Goal: Task Accomplishment & Management: Manage account settings

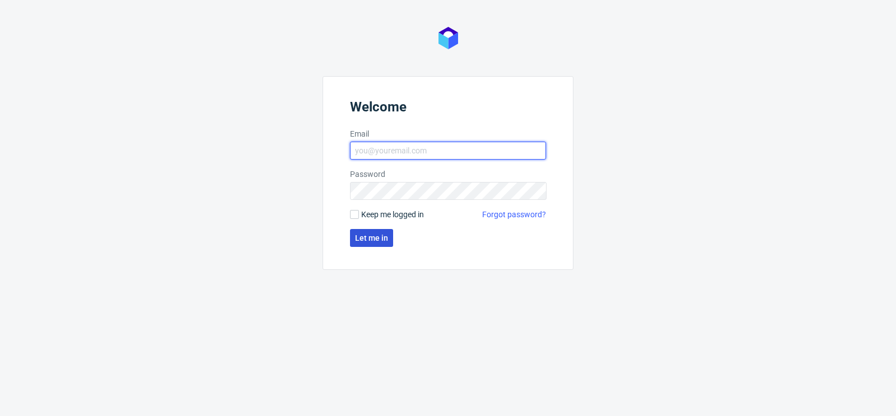
type input "[PERSON_NAME][EMAIL_ADDRESS][PERSON_NAME][DOMAIN_NAME]"
click at [368, 235] on span "Let me in" at bounding box center [371, 238] width 33 height 8
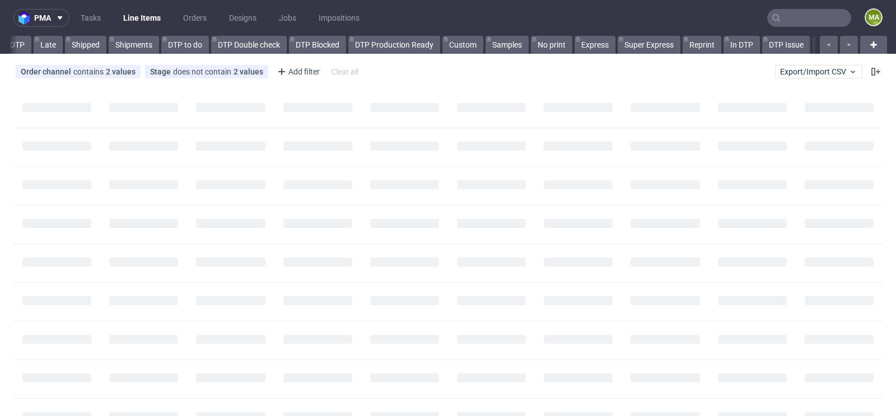
click at [783, 20] on input "text" at bounding box center [809, 18] width 84 height 18
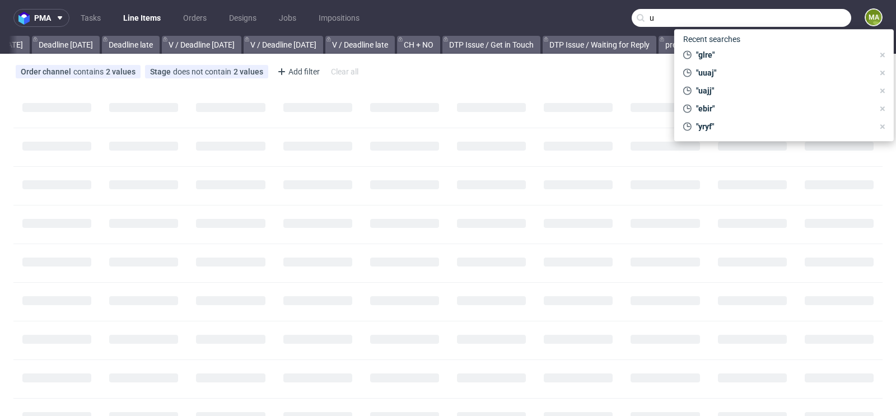
scroll to position [0, 1266]
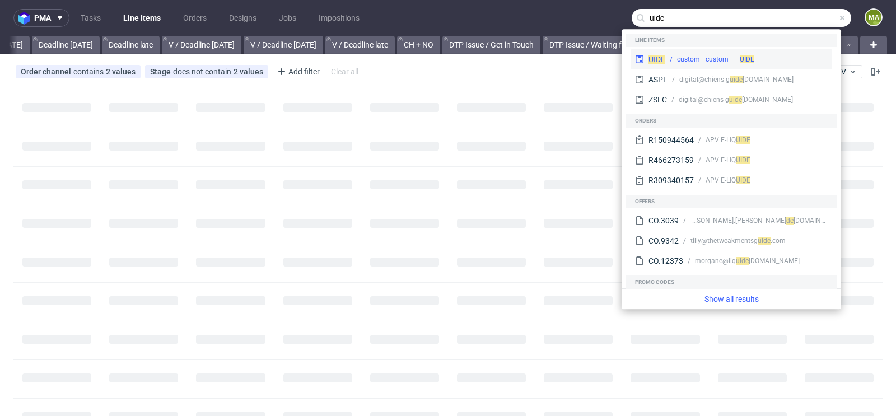
type input "uide"
click at [700, 62] on div "custom__custom____ UIDE" at bounding box center [715, 59] width 77 height 10
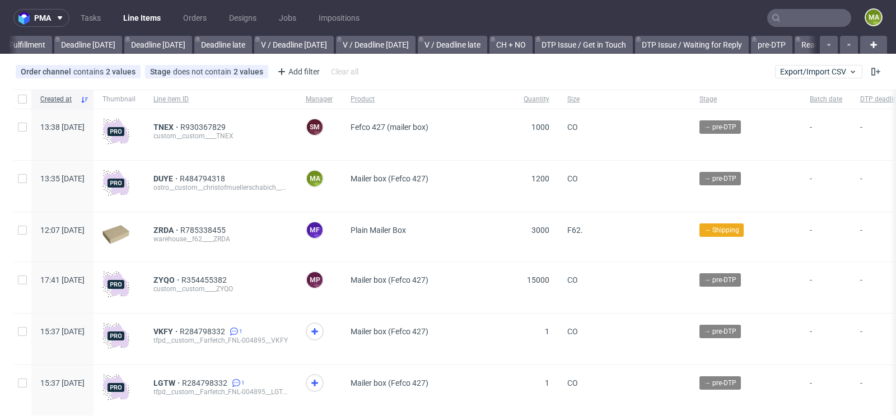
scroll to position [0, 1266]
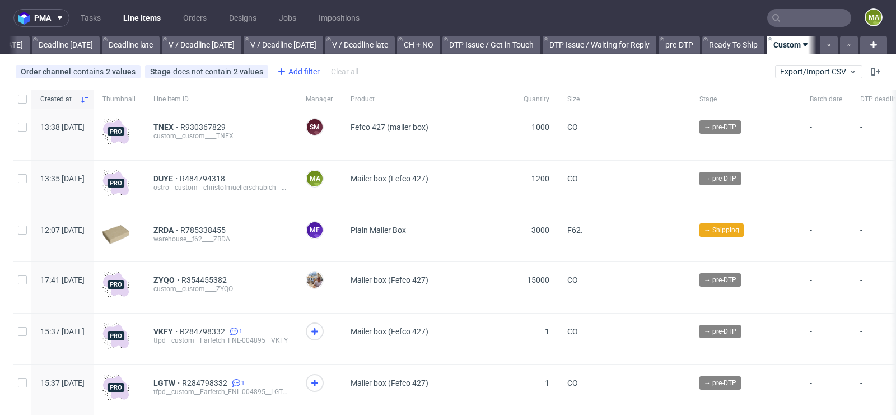
click at [290, 71] on div "Add filter" at bounding box center [297, 72] width 49 height 18
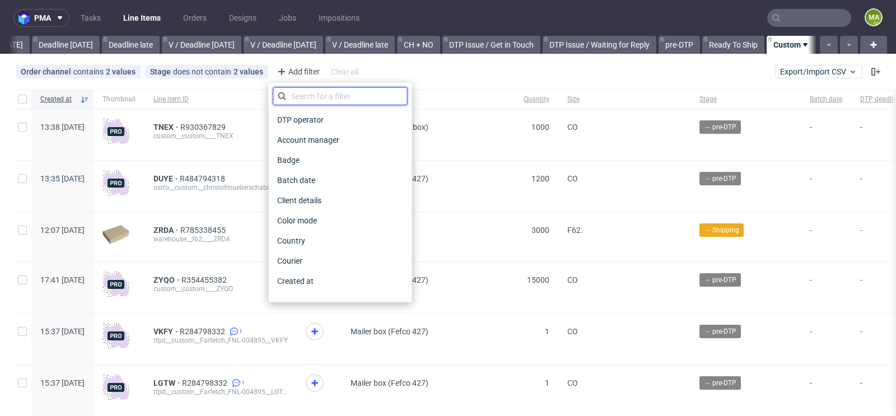
click at [301, 100] on input "text" at bounding box center [340, 96] width 134 height 18
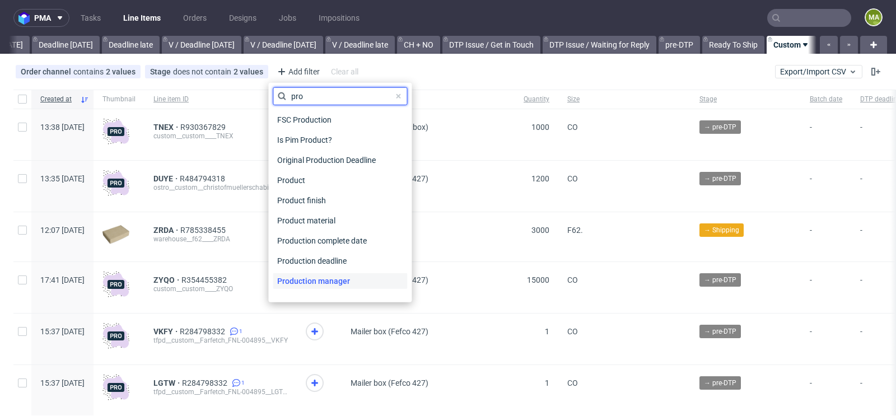
type input "pro"
click at [294, 280] on span "Production manager" at bounding box center [314, 281] width 82 height 16
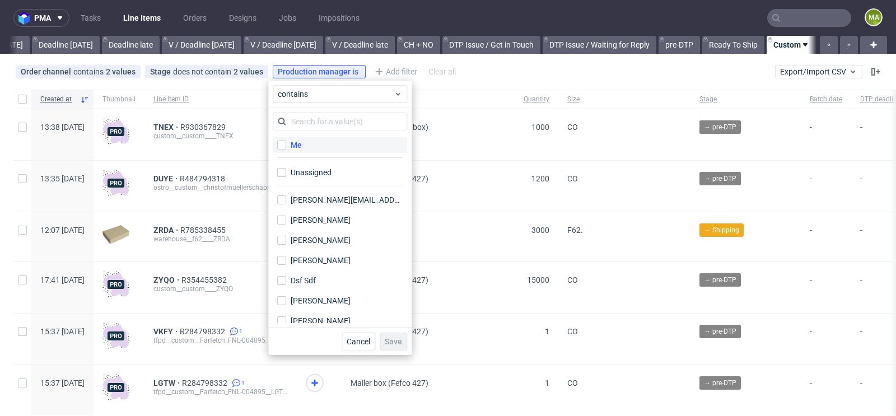
click at [305, 147] on label "Me" at bounding box center [340, 145] width 134 height 16
click at [286, 147] on input "Me" at bounding box center [281, 145] width 9 height 9
checkbox input "true"
click at [391, 339] on span "Save" at bounding box center [393, 342] width 17 height 8
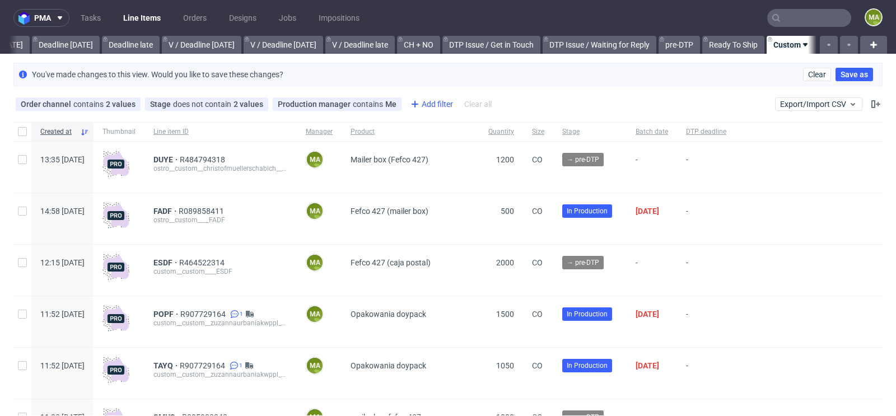
click at [437, 106] on div "Add filter" at bounding box center [430, 104] width 49 height 18
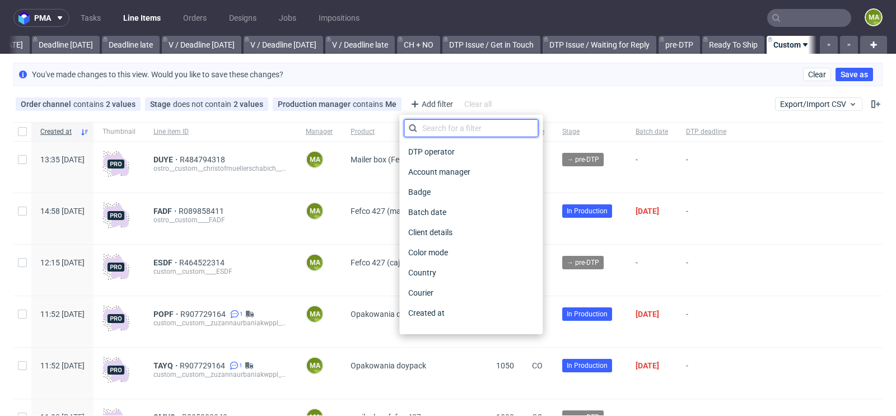
click at [437, 129] on input "text" at bounding box center [471, 128] width 134 height 18
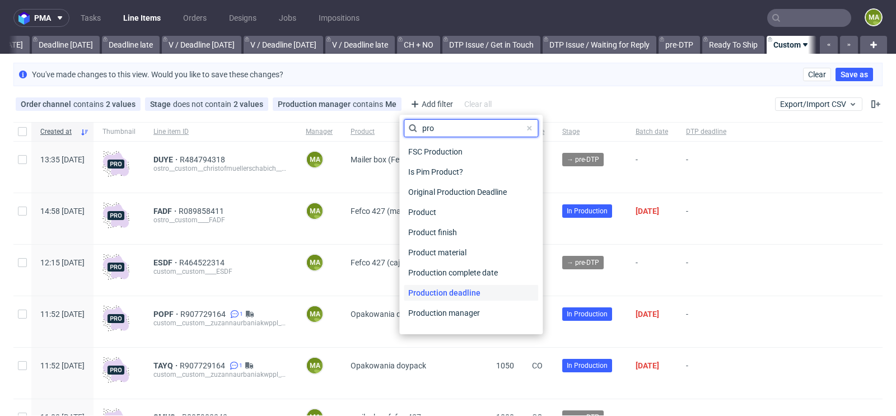
type input "pro"
click at [458, 286] on span "Production deadline" at bounding box center [444, 293] width 81 height 16
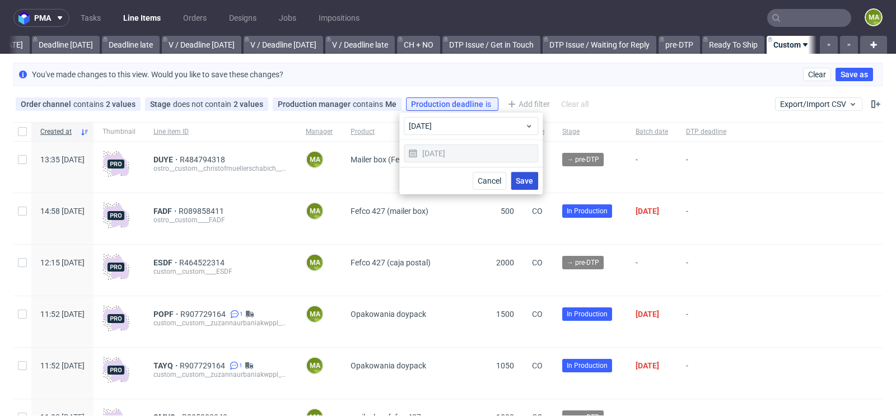
click at [521, 184] on span "Save" at bounding box center [524, 181] width 17 height 8
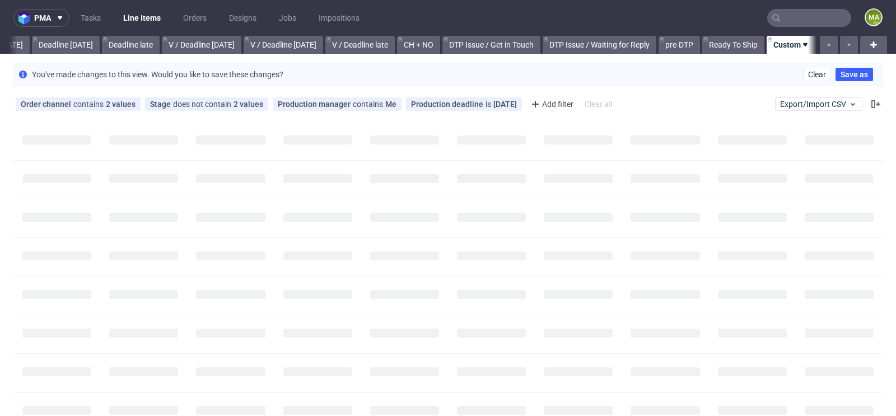
scroll to position [0, 1256]
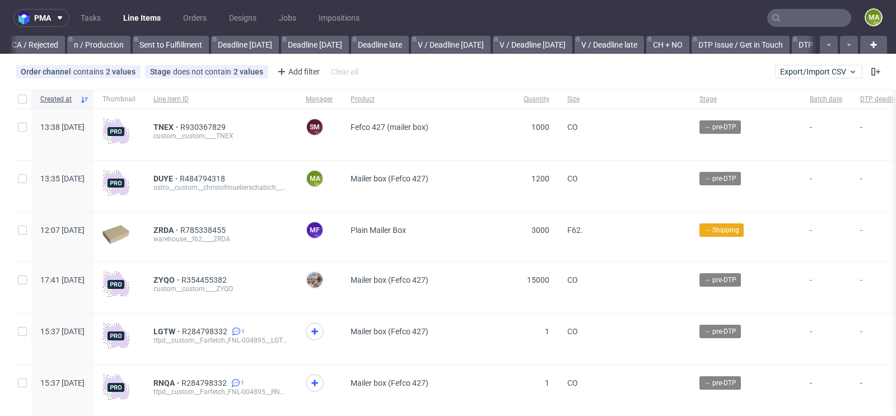
scroll to position [0, 1266]
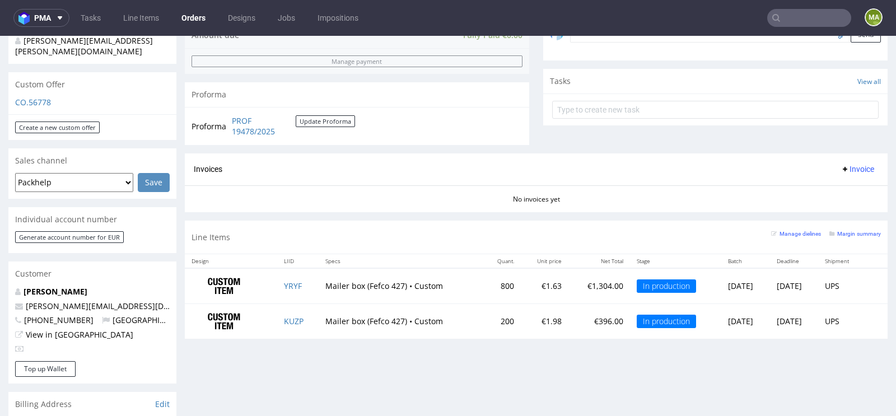
scroll to position [371, 0]
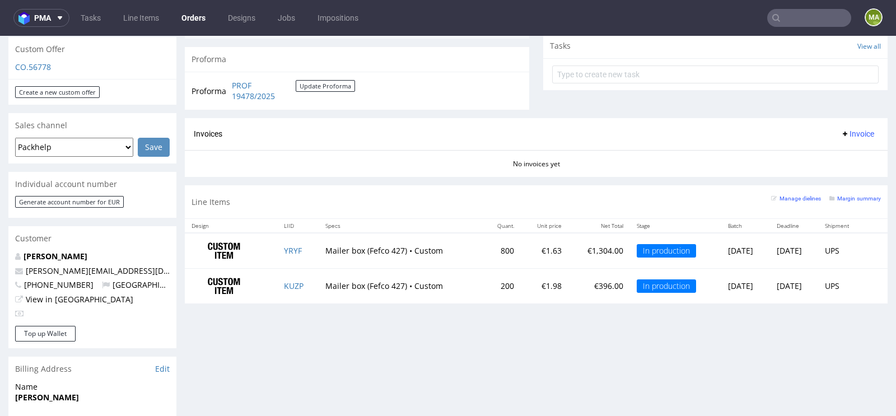
scroll to position [422, 0]
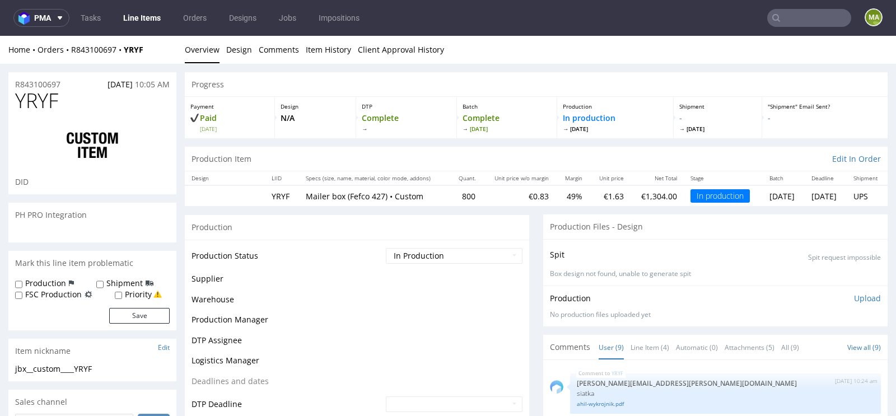
scroll to position [172, 0]
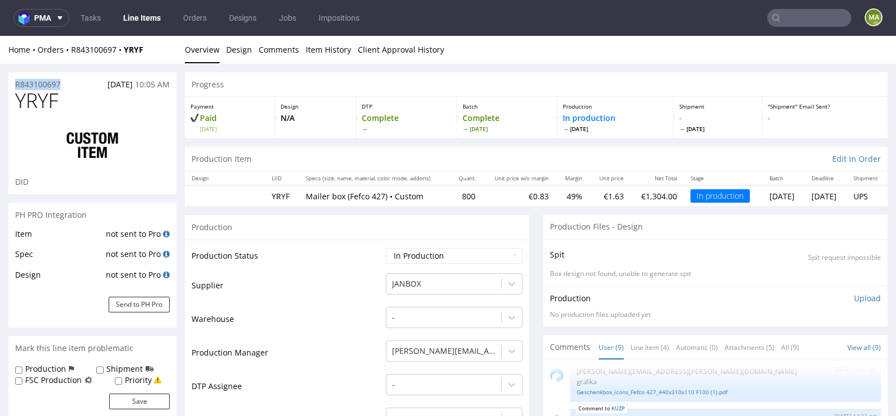
drag, startPoint x: 68, startPoint y: 83, endPoint x: 0, endPoint y: 81, distance: 68.4
copy p "R843100697"
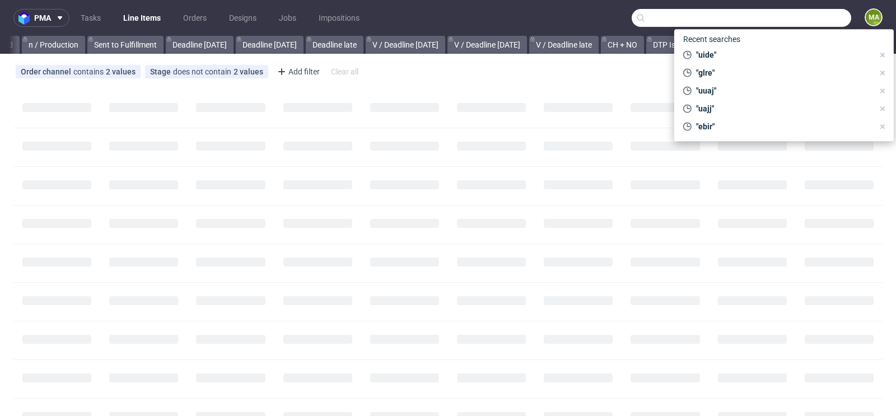
click at [808, 22] on input "text" at bounding box center [742, 18] width 220 height 18
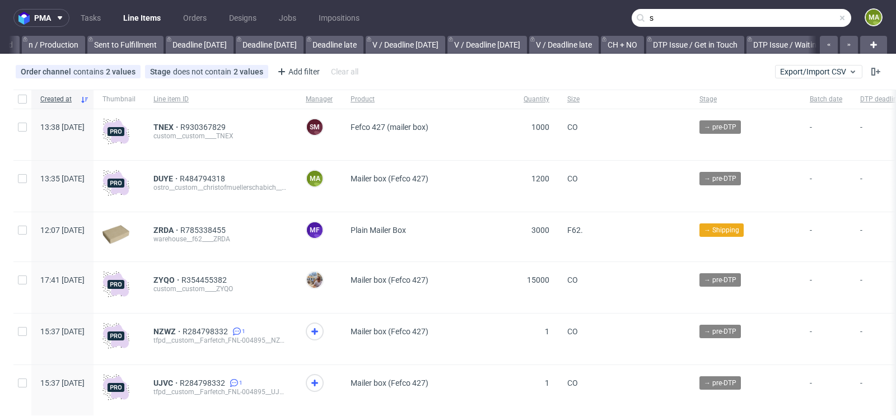
scroll to position [0, 1266]
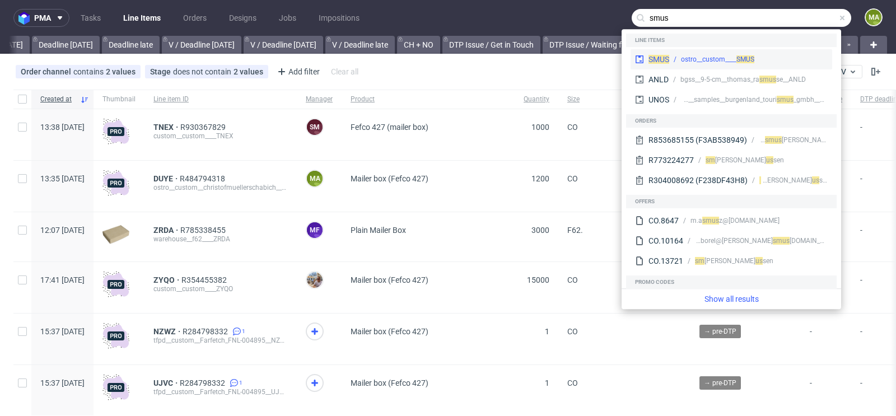
type input "smus"
click at [732, 60] on div "ostro__custom____ SMUS" at bounding box center [717, 59] width 73 height 10
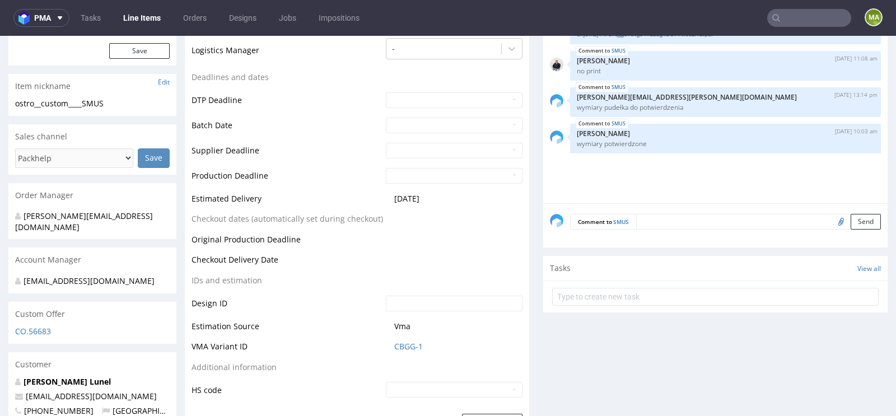
scroll to position [370, 0]
click at [394, 341] on link "CBGG-1" at bounding box center [408, 345] width 29 height 11
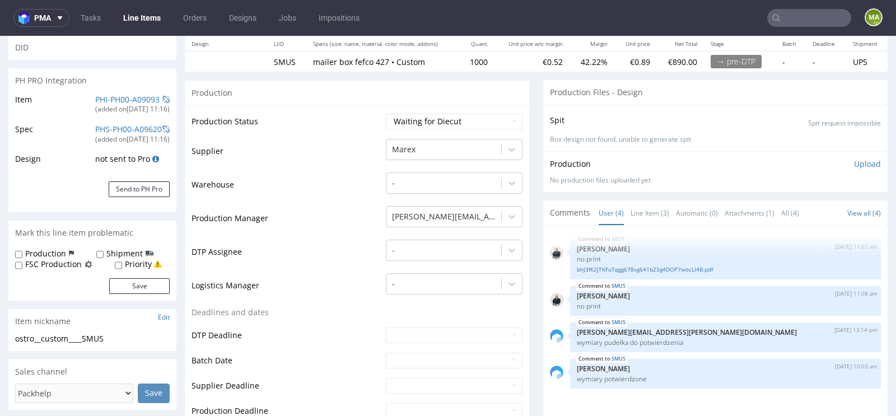
scroll to position [176, 0]
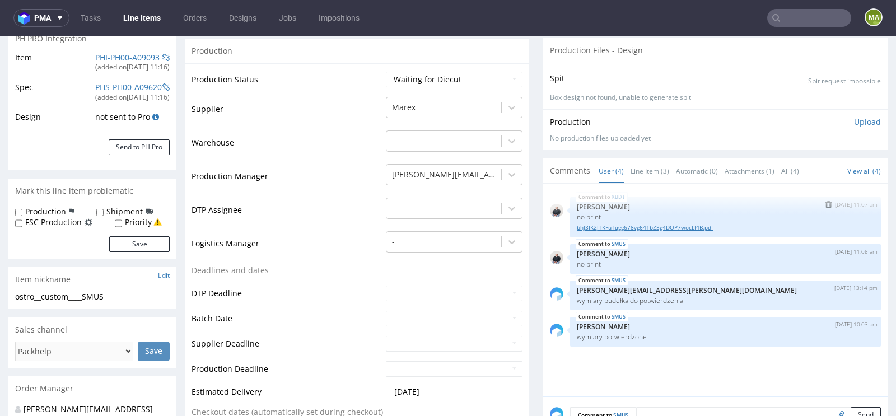
click at [638, 227] on link "bhJ3fK2JTKFuTqgg678vg641bZ3g4DOP7wocLI4B.pdf" at bounding box center [725, 227] width 297 height 8
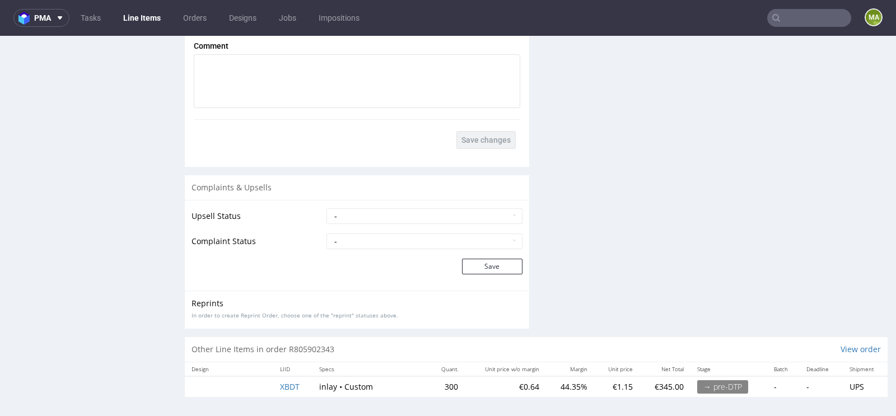
scroll to position [3, 0]
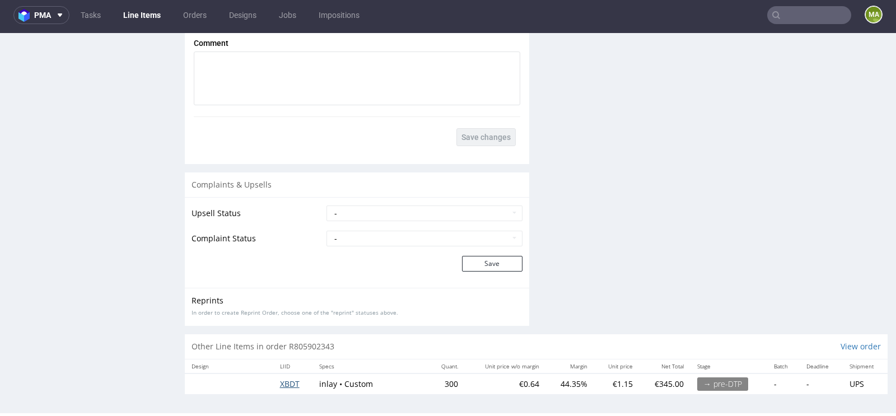
click at [281, 381] on span "XBDT" at bounding box center [290, 384] width 20 height 11
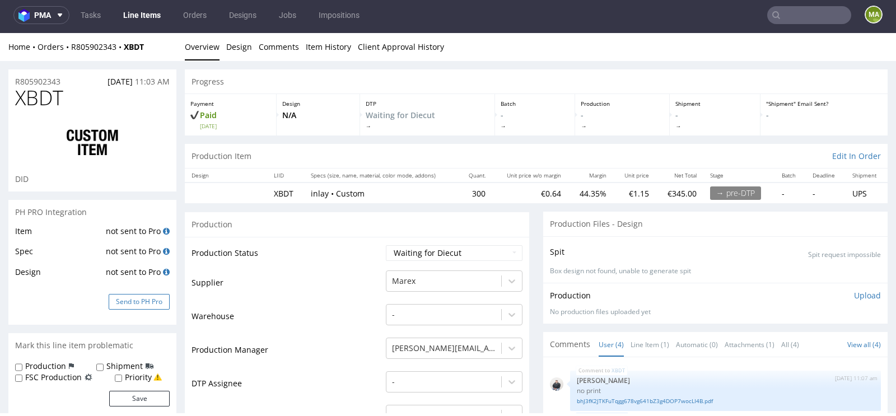
click at [127, 298] on button "Send to PH Pro" at bounding box center [139, 302] width 61 height 16
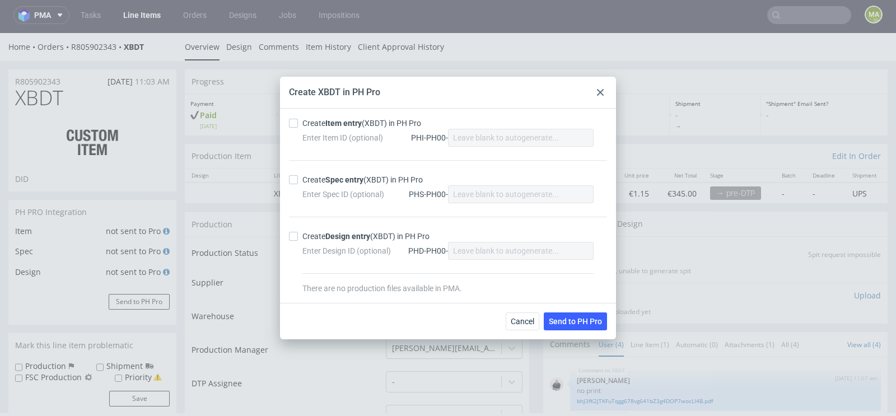
click at [346, 123] on strong "Item entry" at bounding box center [343, 123] width 36 height 9
click at [298, 123] on input "Create Item entry (XBDT) in PH Pro" at bounding box center [293, 123] width 9 height 9
checkbox input "true"
click at [339, 183] on strong "Spec entry" at bounding box center [344, 179] width 38 height 9
click at [298, 183] on input "Create Spec entry (XBDT) in PH Pro" at bounding box center [293, 179] width 9 height 9
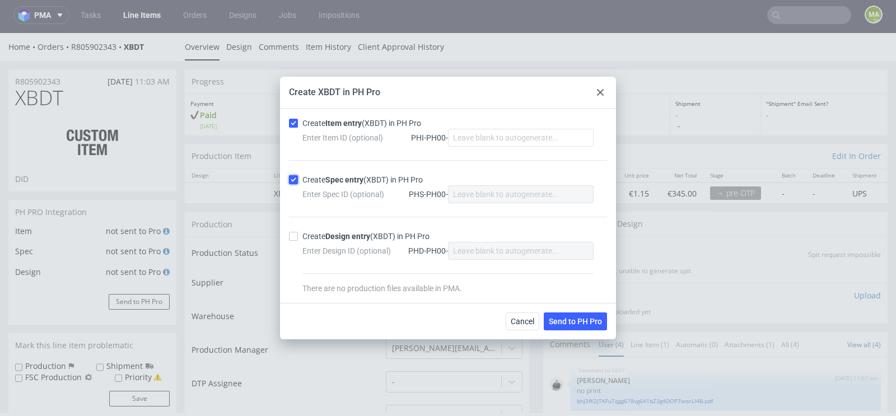
checkbox input "true"
click at [577, 312] on button "Send to PH Pro" at bounding box center [575, 321] width 63 height 18
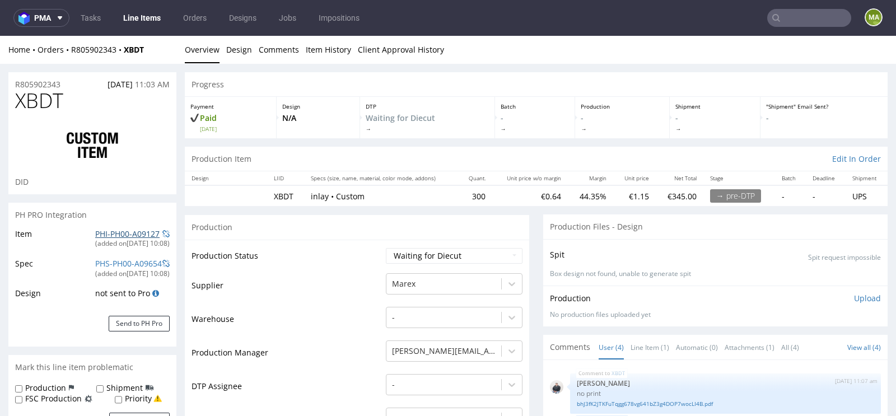
click at [120, 235] on link "PHI-PH00-A09127" at bounding box center [127, 233] width 64 height 11
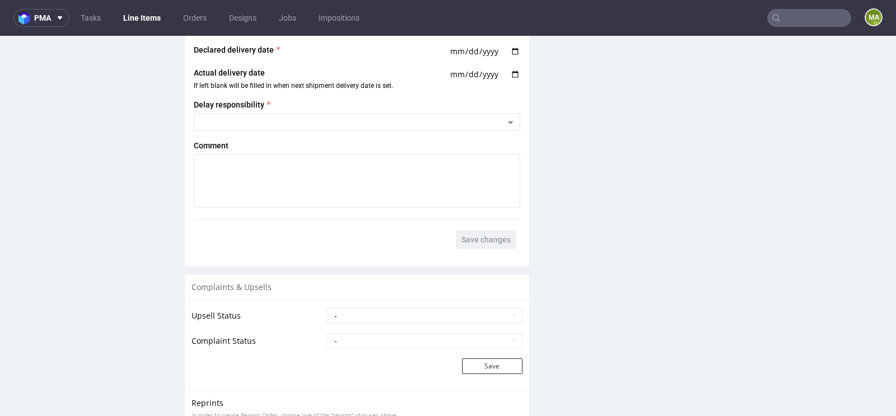
scroll to position [1914, 0]
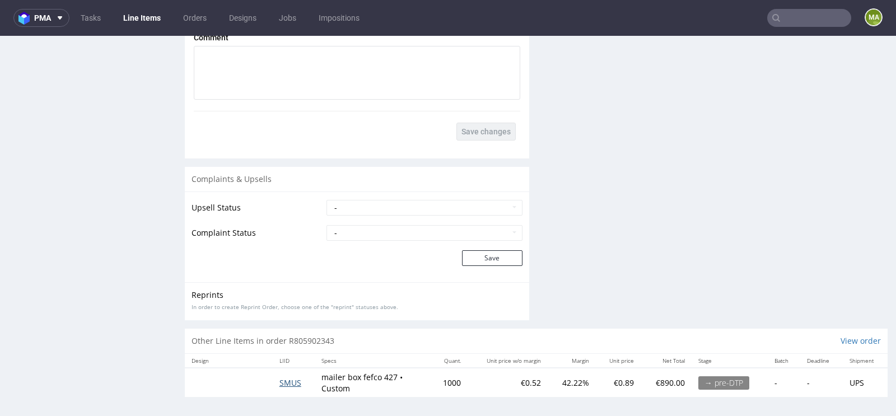
click at [282, 379] on span "SMUS" at bounding box center [290, 382] width 22 height 11
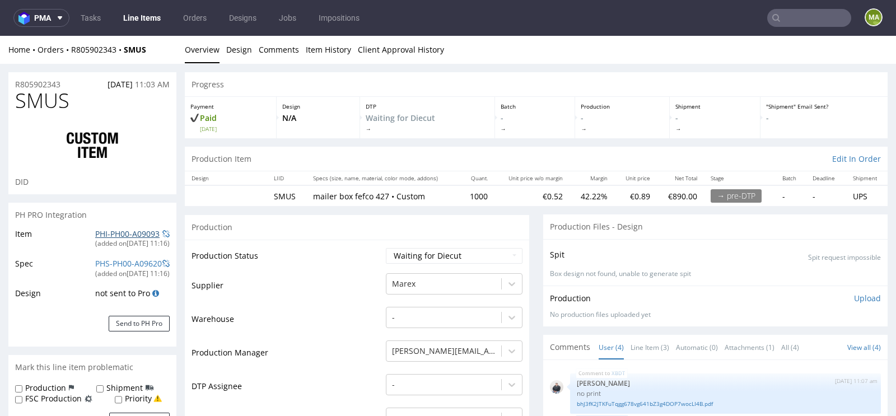
click at [114, 234] on link "PHI-PH00-A09093" at bounding box center [127, 233] width 64 height 11
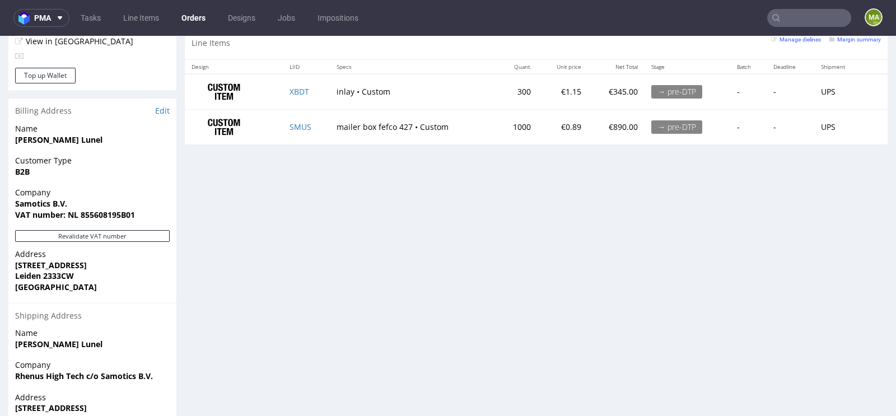
scroll to position [610, 0]
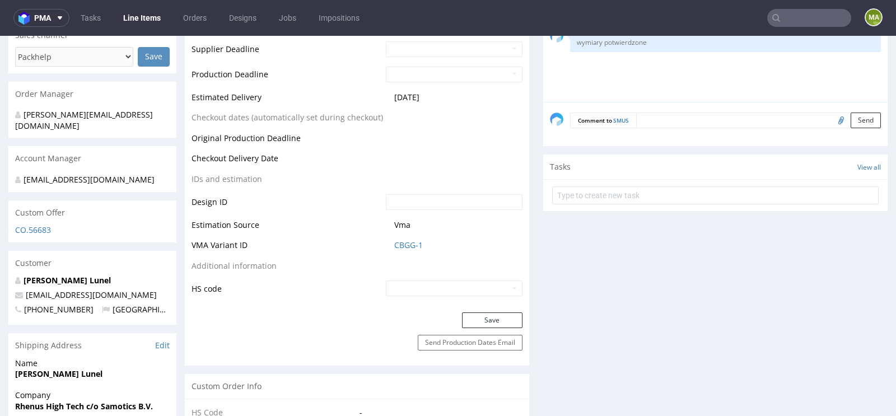
scroll to position [505, 0]
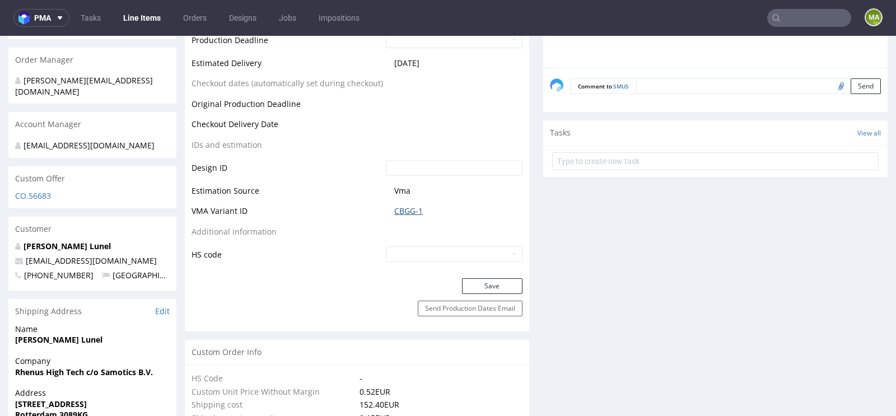
click at [394, 207] on link "CBGG-1" at bounding box center [408, 211] width 29 height 11
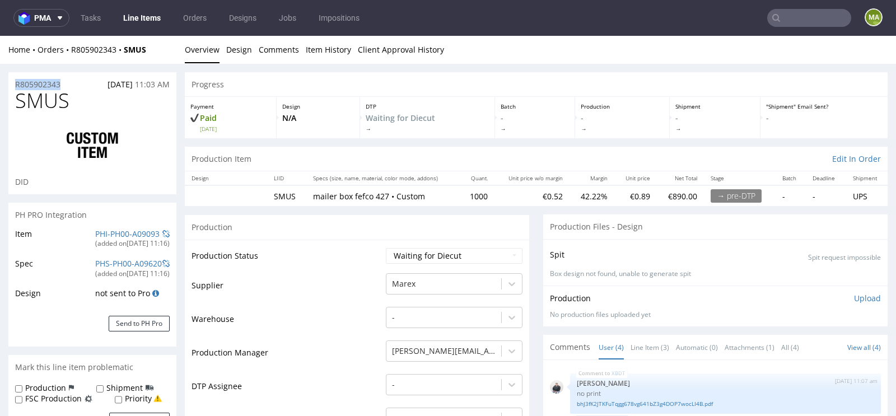
drag, startPoint x: 71, startPoint y: 81, endPoint x: 0, endPoint y: 81, distance: 71.1
copy p "R805902343"
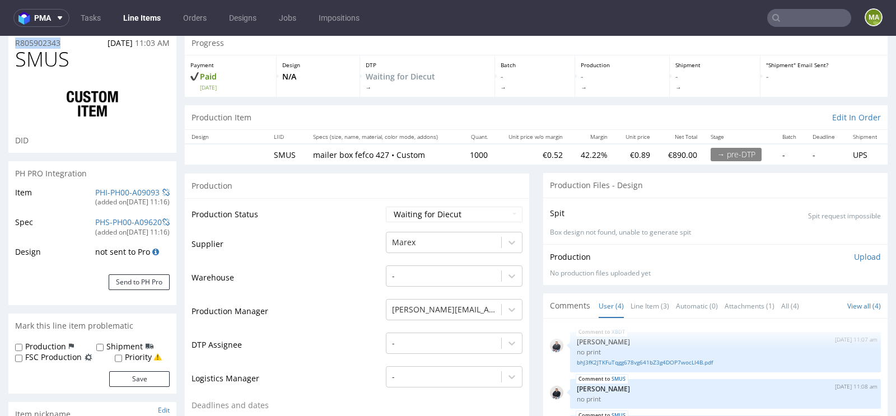
scroll to position [147, 0]
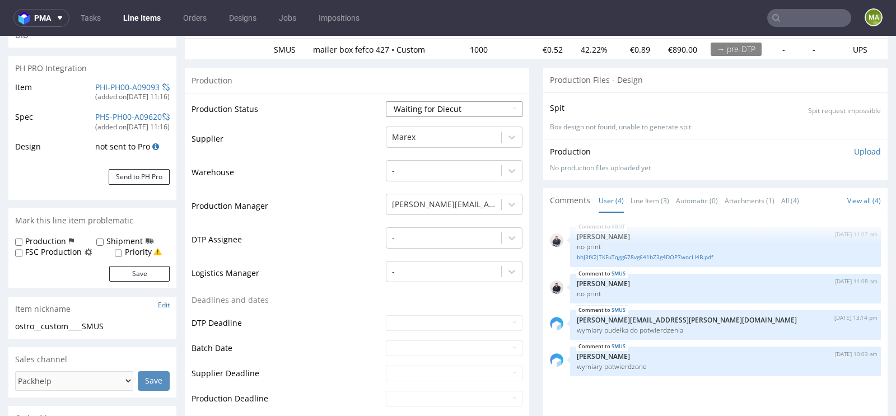
click at [440, 106] on select "Waiting for Artwork Waiting for Diecut Waiting for Mockup Waiting for DTP Waiti…" at bounding box center [454, 109] width 137 height 16
select select "production_in_process"
click at [386, 101] on select "Waiting for Artwork Waiting for Diecut Waiting for Mockup Waiting for DTP Waiti…" at bounding box center [454, 109] width 137 height 16
click at [334, 258] on td "DTP Assignee" at bounding box center [288, 243] width 192 height 34
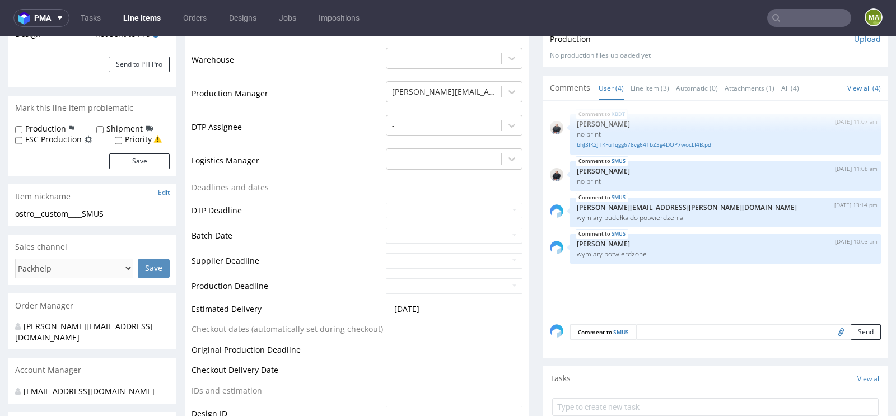
scroll to position [265, 0]
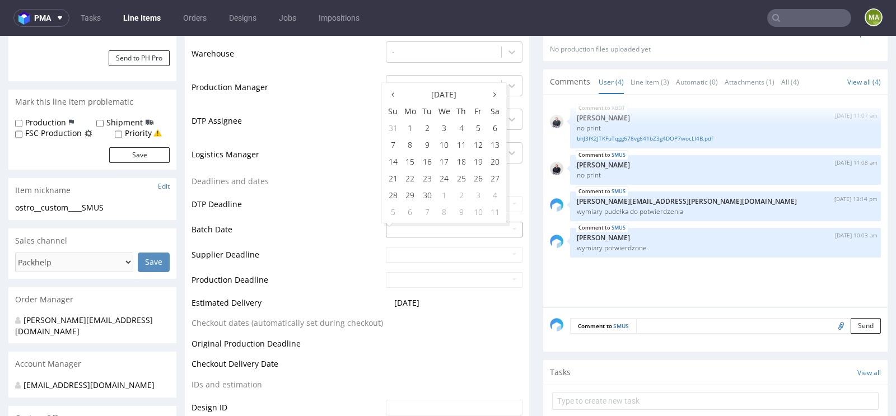
click at [406, 228] on input "text" at bounding box center [454, 230] width 137 height 16
click at [409, 180] on td "22" at bounding box center [410, 178] width 17 height 17
type input "2025-09-22"
click at [314, 208] on td "DTP Deadline" at bounding box center [288, 207] width 192 height 25
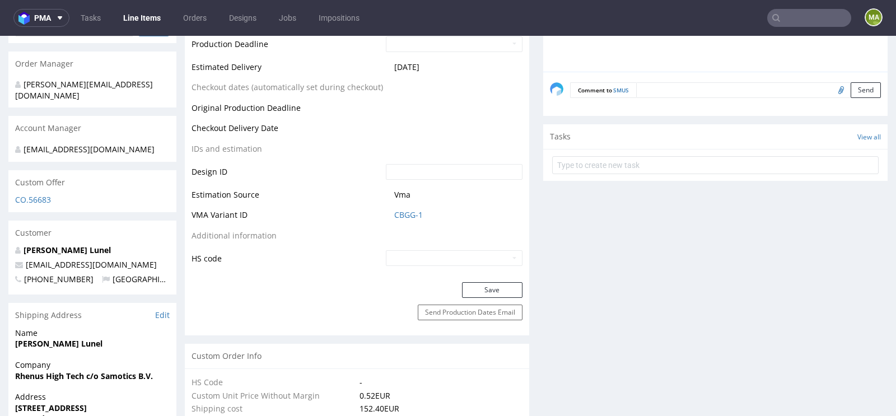
scroll to position [525, 0]
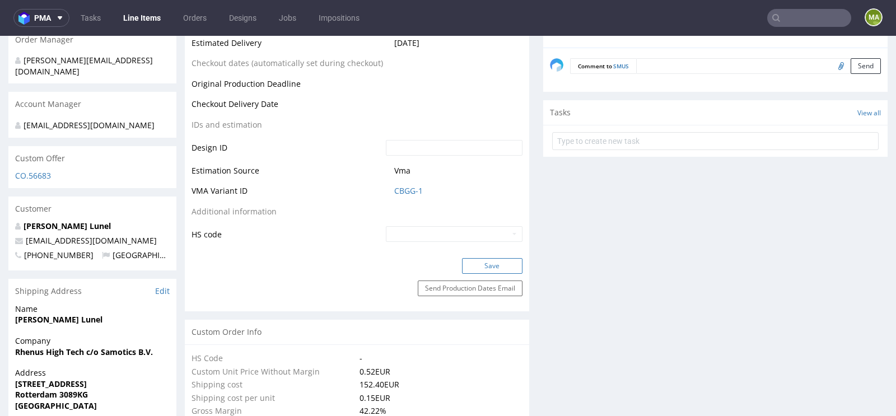
click at [487, 268] on button "Save" at bounding box center [492, 266] width 60 height 16
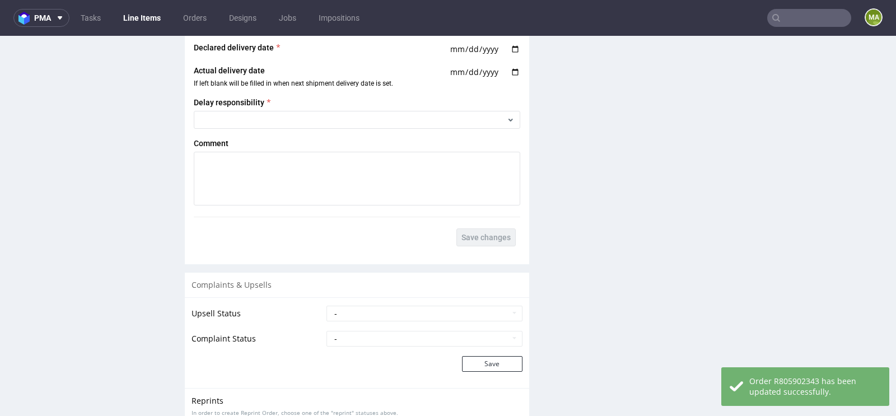
scroll to position [1890, 0]
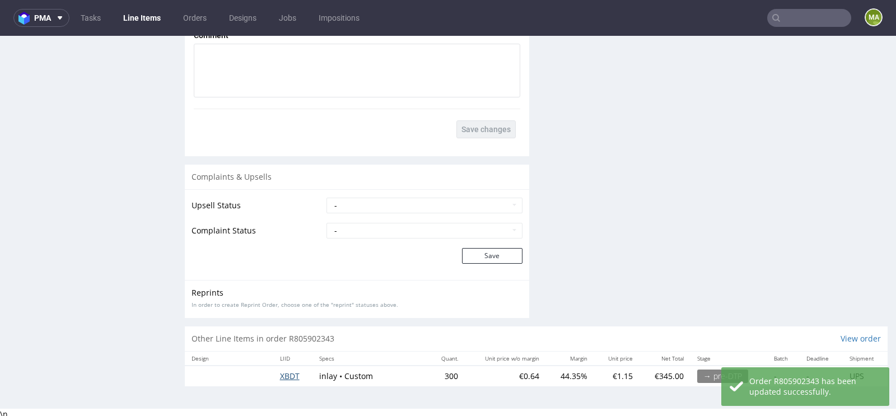
click at [281, 371] on span "XBDT" at bounding box center [290, 376] width 20 height 11
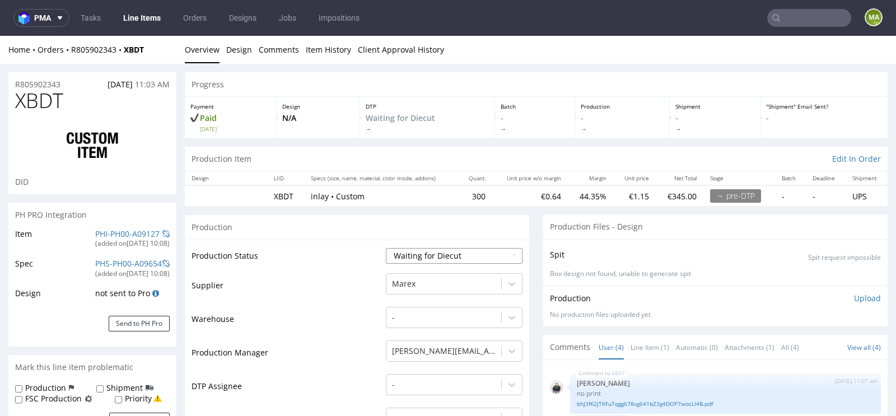
click at [427, 249] on select "Waiting for Artwork Waiting for Diecut Waiting for Mockup Waiting for DTP Waiti…" at bounding box center [454, 256] width 137 height 16
select select "production_in_process"
click at [386, 248] on select "Waiting for Artwork Waiting for Diecut Waiting for Mockup Waiting for DTP Waiti…" at bounding box center [454, 256] width 137 height 16
click at [304, 319] on td "Warehouse" at bounding box center [288, 323] width 192 height 34
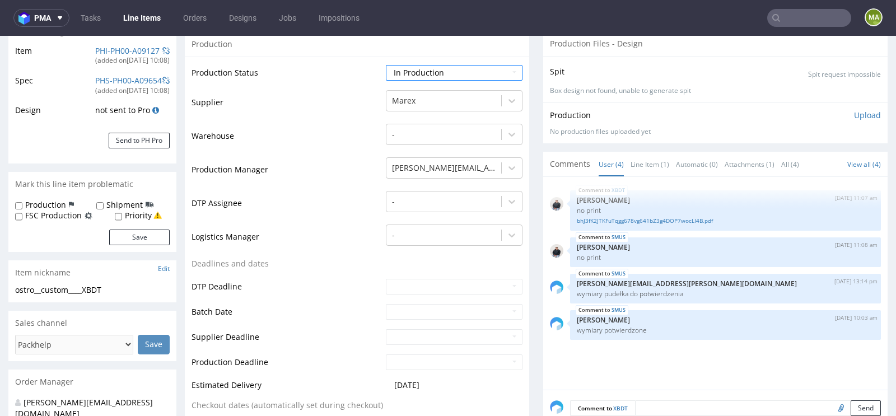
scroll to position [273, 0]
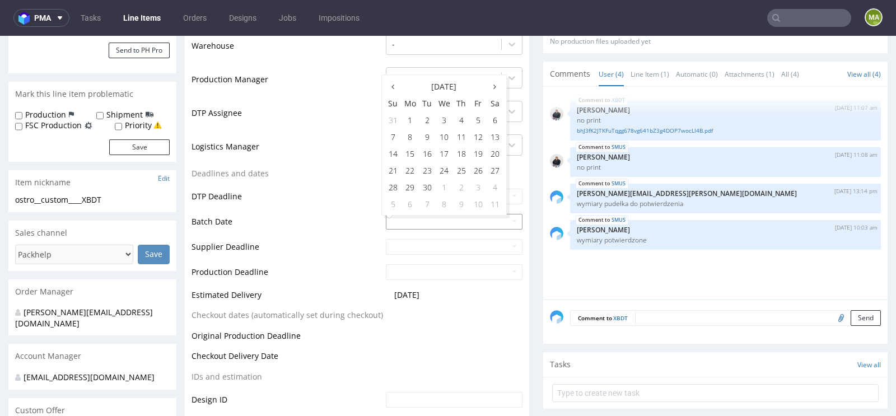
click at [394, 218] on input "text" at bounding box center [454, 222] width 137 height 16
click at [409, 170] on td "22" at bounding box center [410, 170] width 17 height 17
type input "[DATE]"
click at [340, 192] on td "DTP Deadline" at bounding box center [288, 200] width 192 height 25
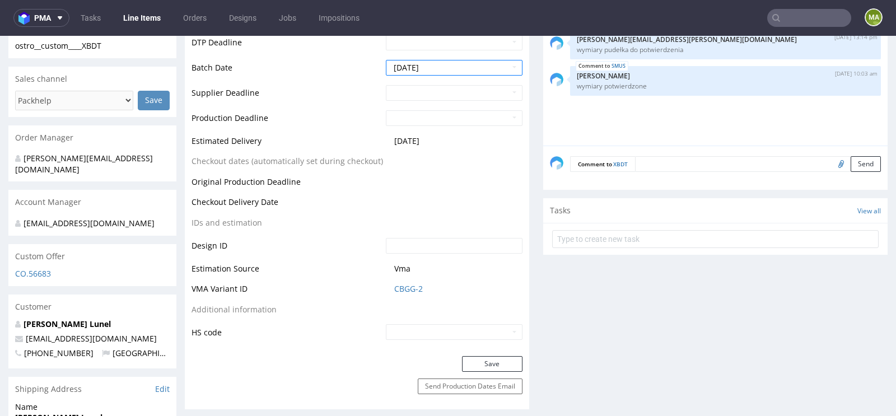
scroll to position [572, 0]
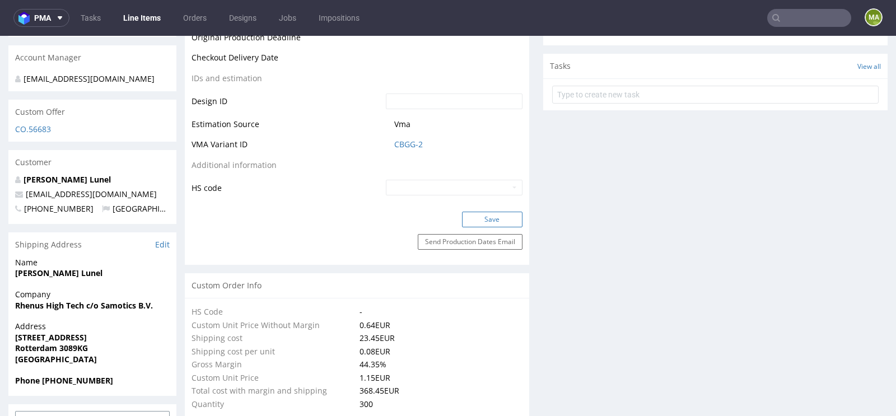
click at [494, 222] on button "Save" at bounding box center [492, 220] width 60 height 16
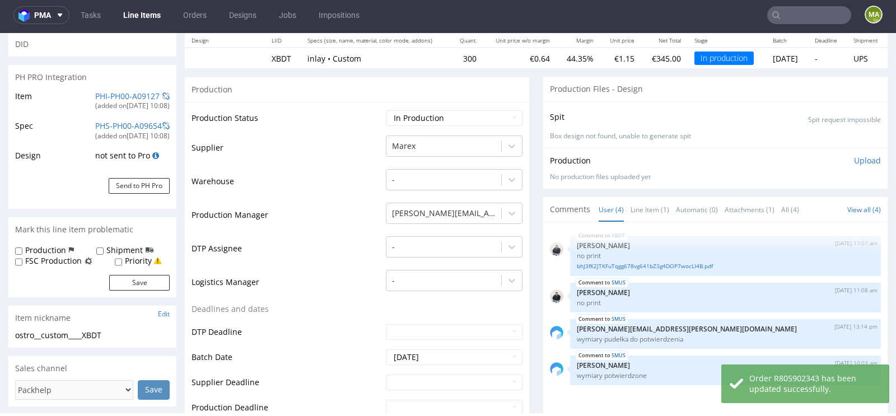
scroll to position [0, 0]
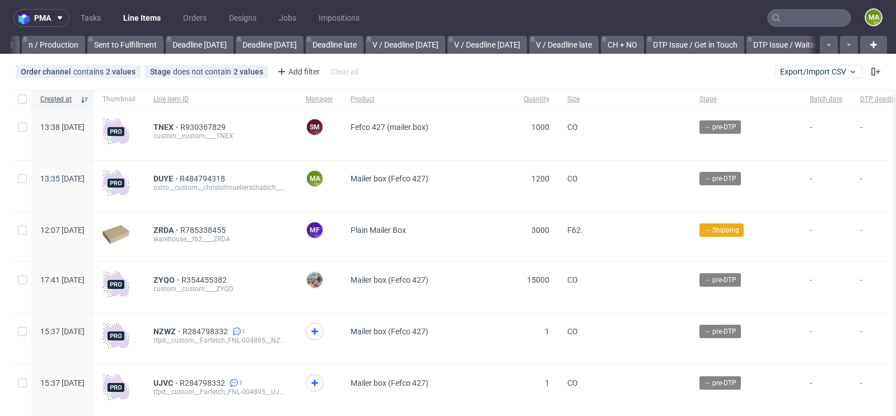
scroll to position [0, 1266]
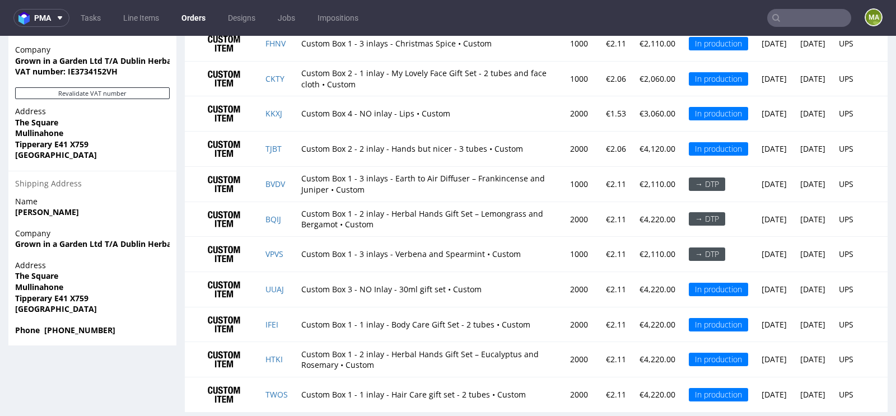
scroll to position [848, 0]
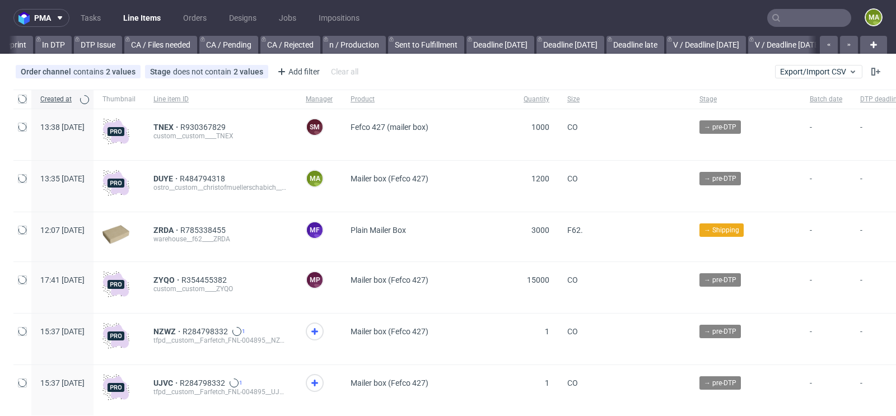
click at [784, 15] on input "text" at bounding box center [809, 18] width 84 height 18
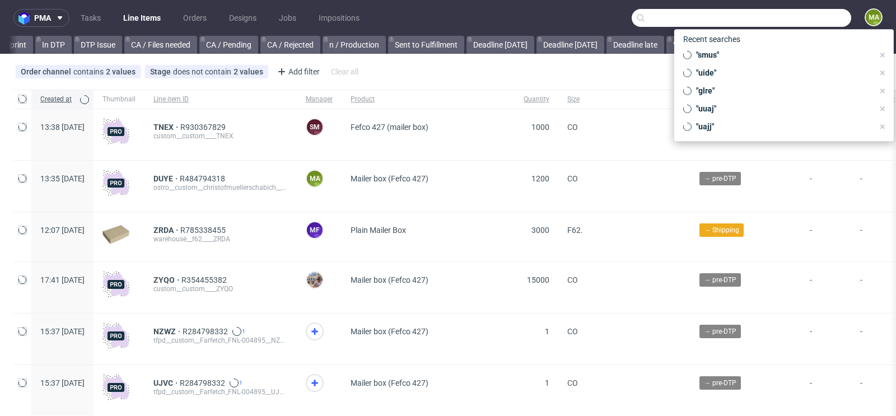
scroll to position [0, 1266]
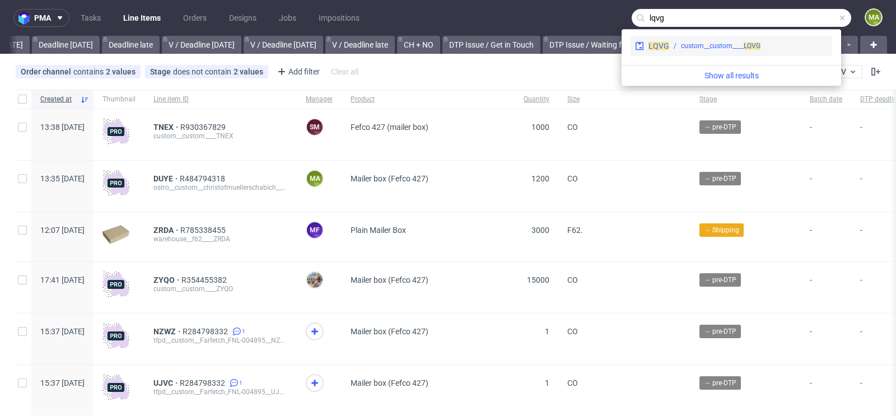
type input "lqvg"
click at [664, 44] on span "LQVG" at bounding box center [658, 45] width 21 height 9
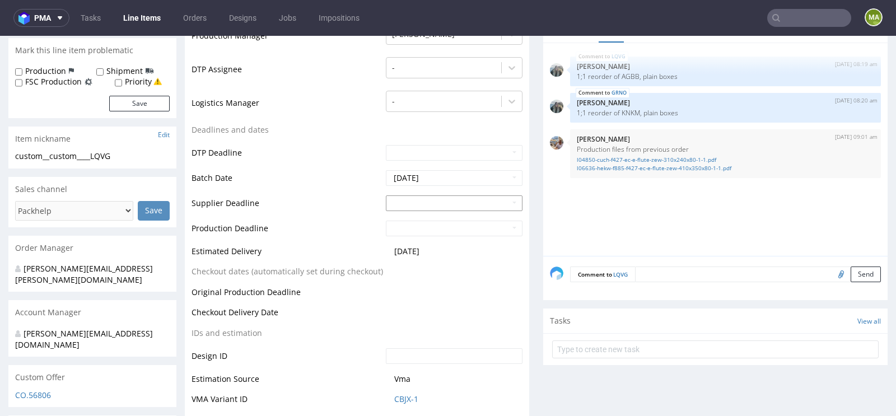
scroll to position [318, 0]
click at [414, 198] on input "text" at bounding box center [454, 202] width 137 height 16
click at [410, 184] on td "6" at bounding box center [410, 184] width 17 height 17
type input "2025-10-06"
click at [421, 224] on input "text" at bounding box center [454, 228] width 137 height 16
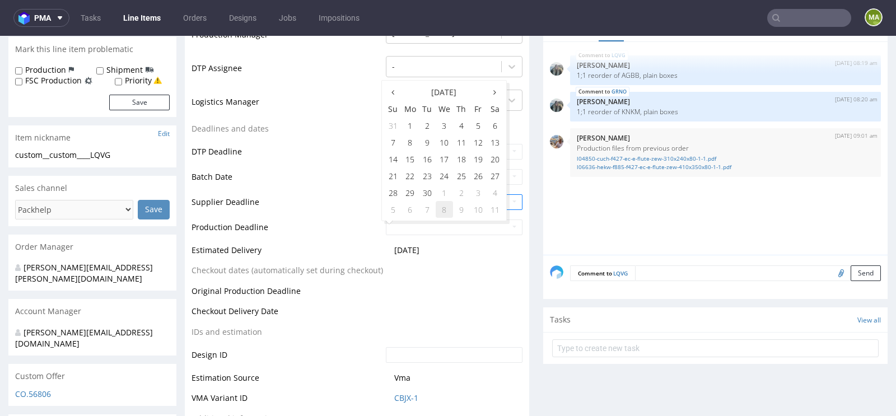
click at [447, 206] on td "8" at bounding box center [444, 209] width 17 height 17
type input "2025-10-08"
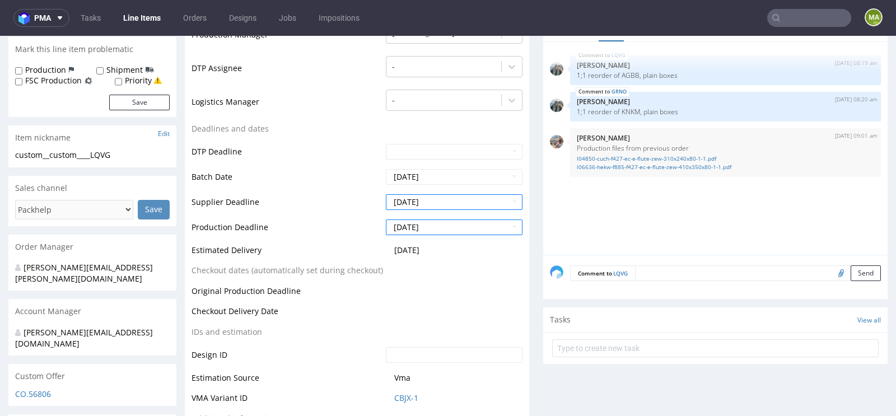
click at [322, 227] on td "Production Deadline" at bounding box center [288, 230] width 192 height 25
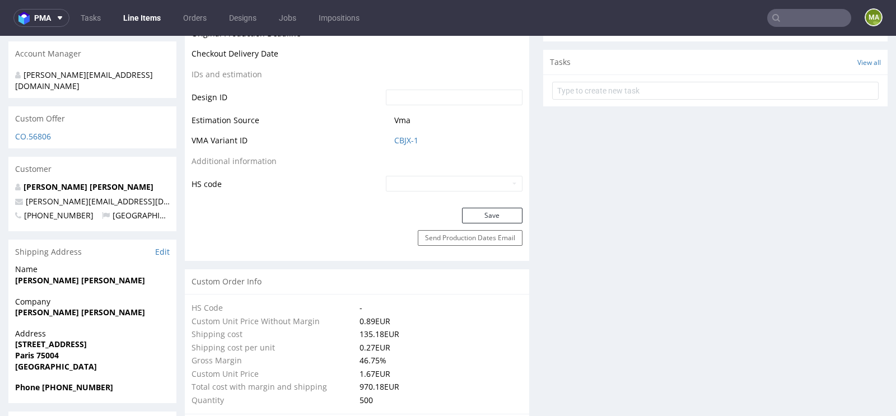
scroll to position [589, 0]
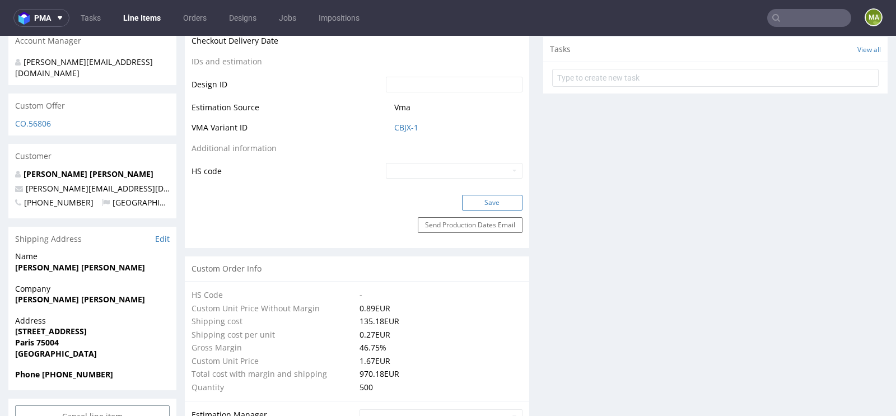
click at [480, 206] on button "Save" at bounding box center [492, 203] width 60 height 16
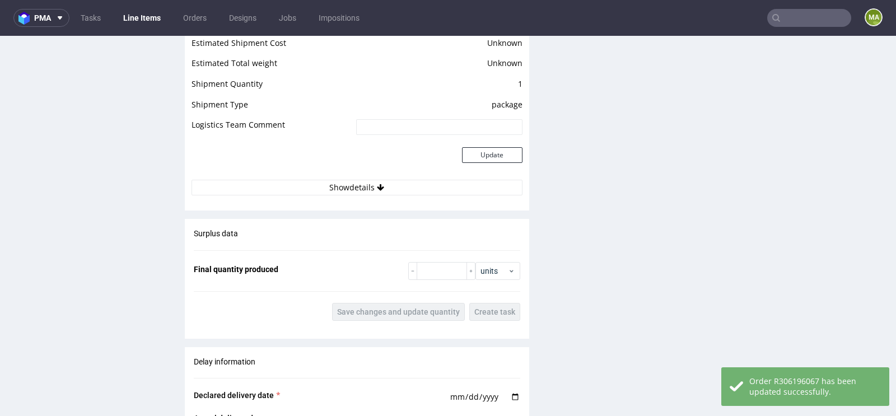
scroll to position [1944, 0]
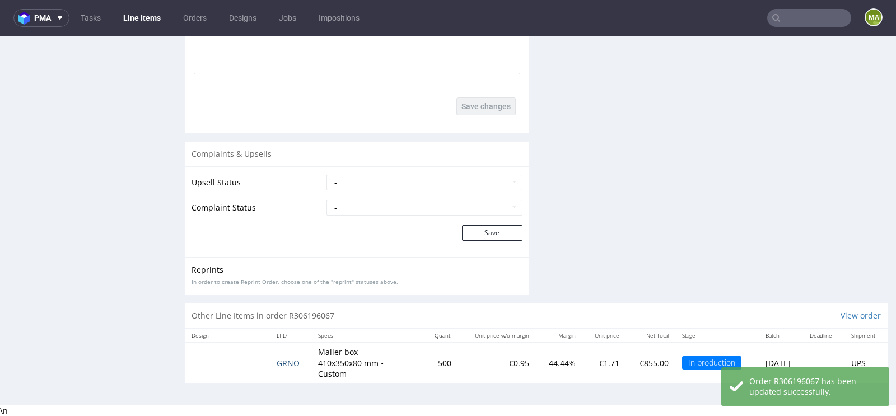
click at [283, 363] on span "GRNO" at bounding box center [288, 363] width 23 height 11
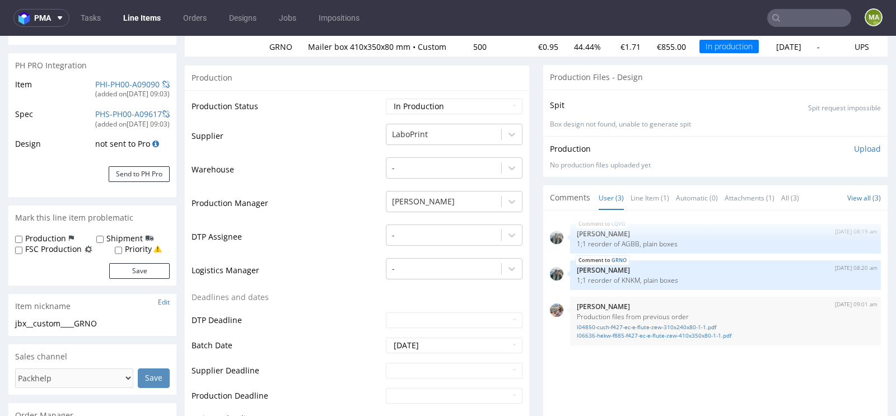
scroll to position [253, 0]
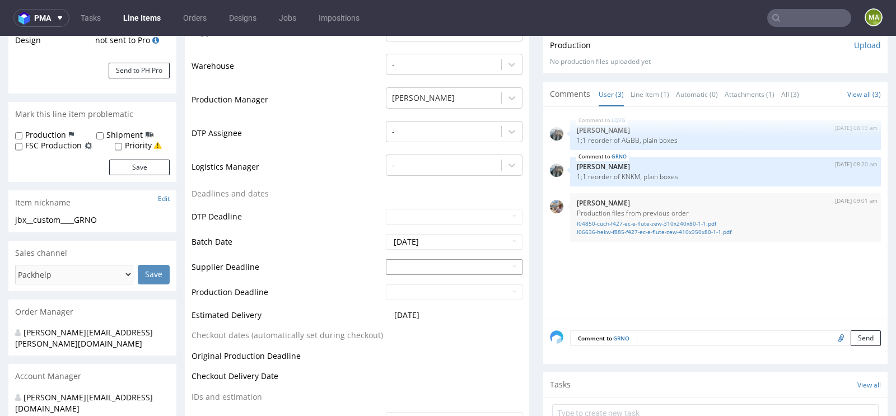
click at [426, 265] on input "text" at bounding box center [454, 267] width 137 height 16
click at [409, 250] on td "6" at bounding box center [410, 249] width 17 height 17
type input "2025-10-06"
click at [423, 274] on td "7" at bounding box center [427, 274] width 17 height 17
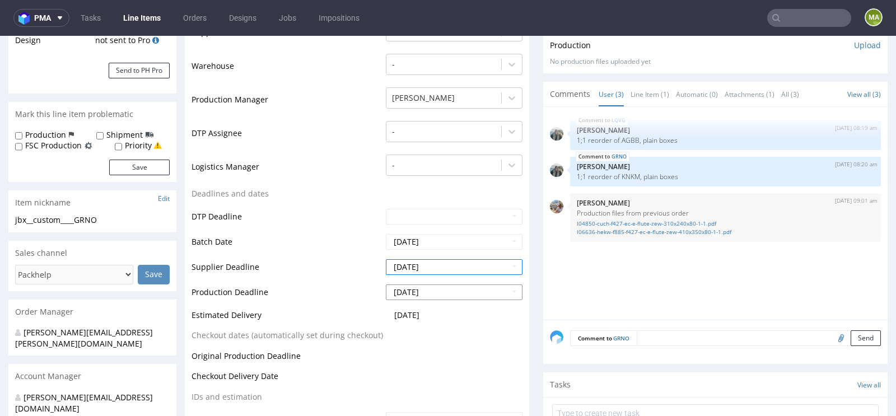
click at [423, 286] on input "[DATE]" at bounding box center [454, 292] width 137 height 16
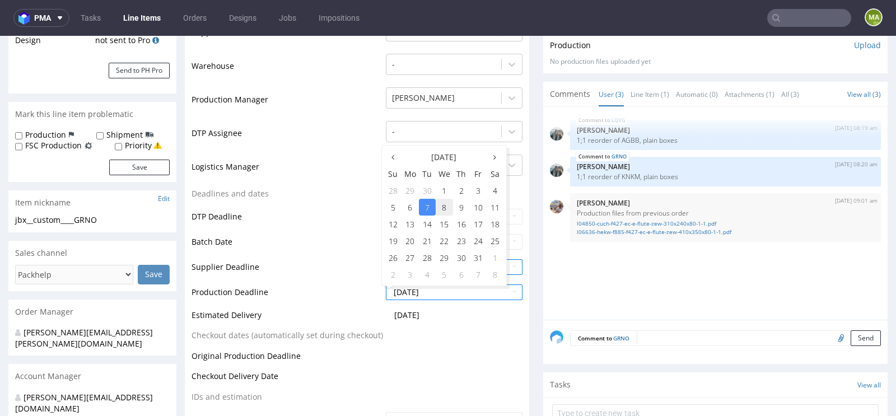
click at [441, 209] on td "8" at bounding box center [444, 207] width 17 height 17
type input "2025-10-08"
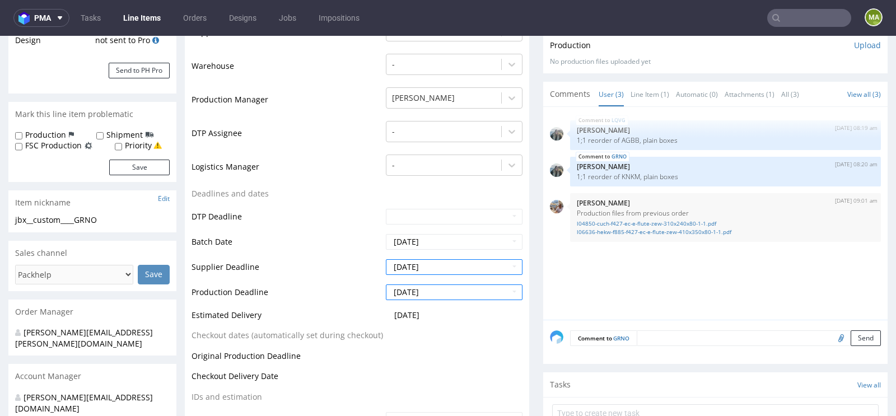
click at [329, 253] on td "Batch Date" at bounding box center [288, 245] width 192 height 25
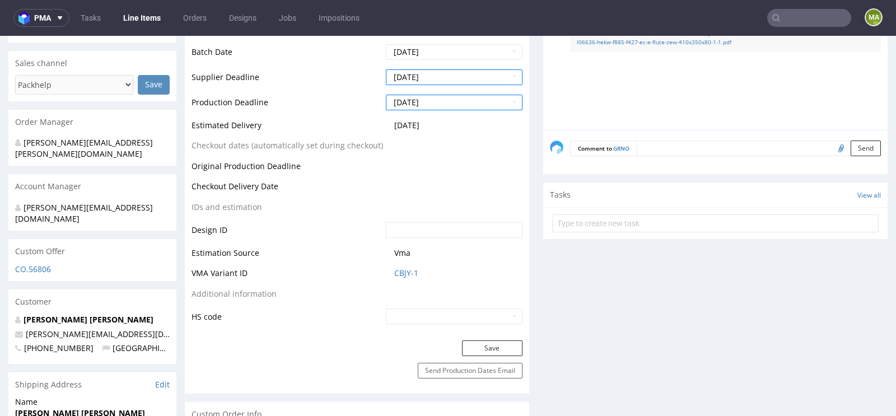
scroll to position [605, 0]
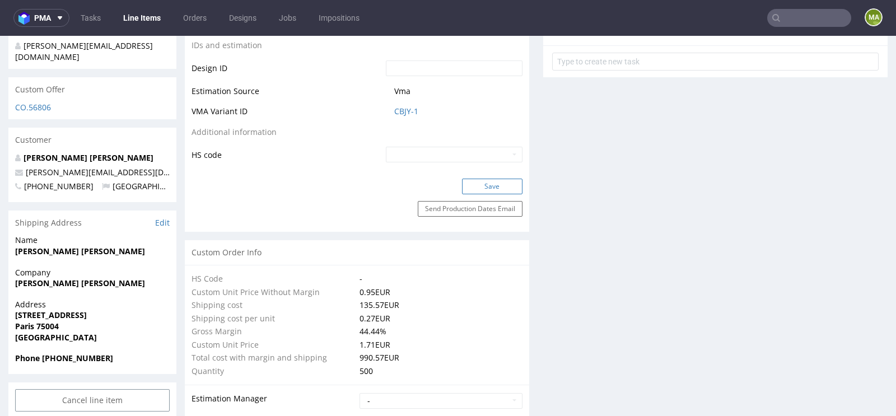
click at [465, 188] on button "Save" at bounding box center [492, 187] width 60 height 16
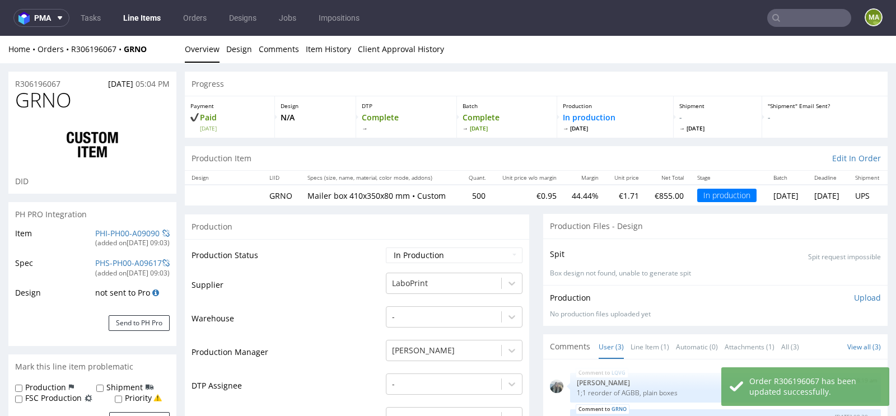
scroll to position [0, 0]
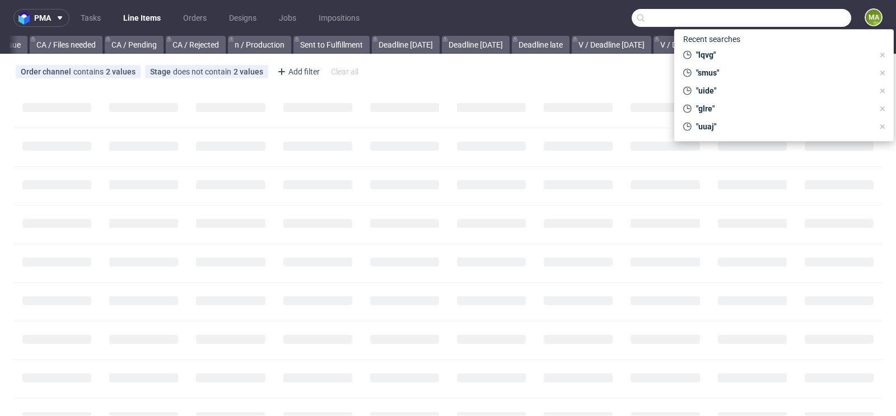
click at [813, 21] on input "text" at bounding box center [742, 18] width 220 height 18
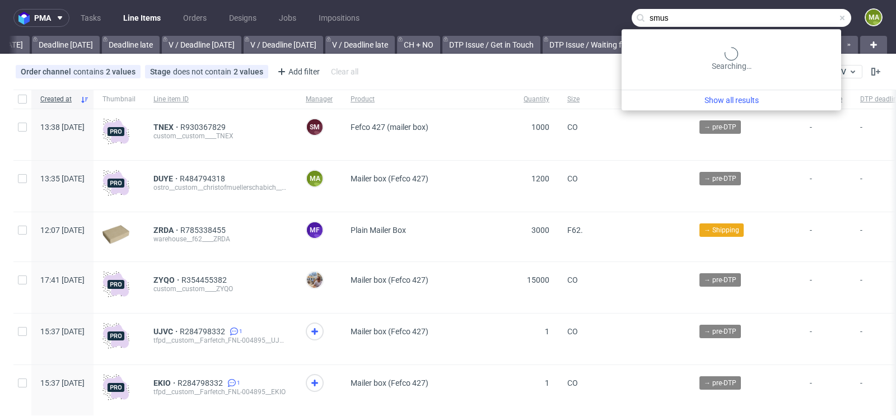
scroll to position [0, 1266]
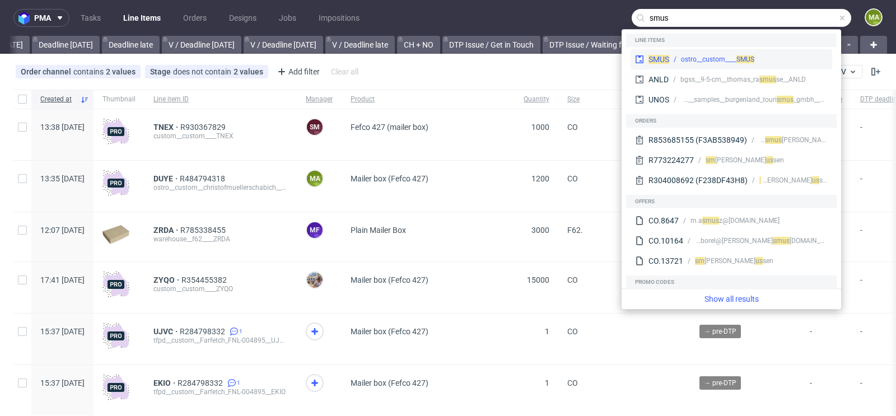
type input "smus"
click at [691, 65] on div "SMUS ostro__custom____ SMUS" at bounding box center [732, 59] width 202 height 20
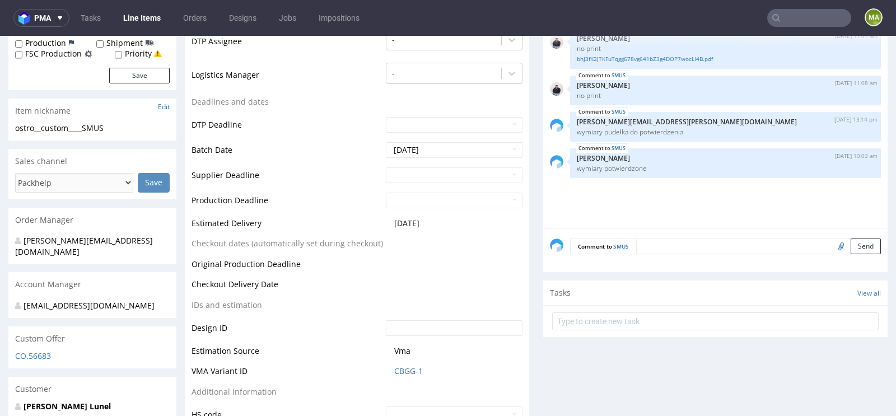
scroll to position [355, 0]
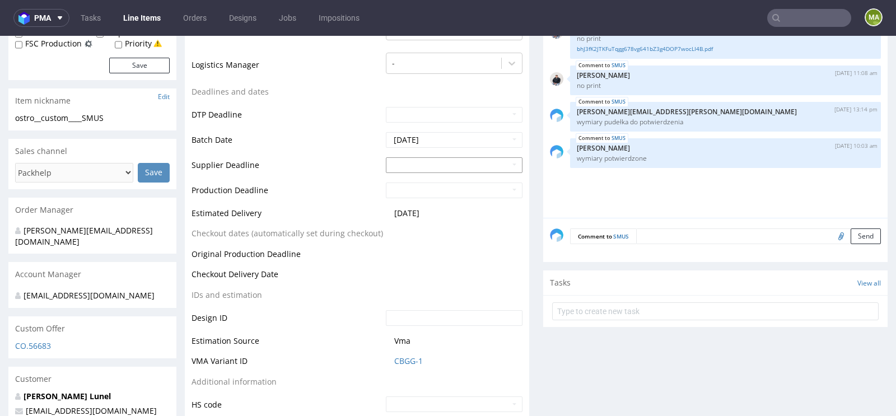
click at [403, 160] on input "text" at bounding box center [454, 165] width 137 height 16
click at [430, 310] on td "7" at bounding box center [427, 306] width 17 height 17
type input "[DATE]"
click at [430, 179] on td "[DATE]" at bounding box center [452, 168] width 139 height 25
click at [423, 187] on input "text" at bounding box center [454, 191] width 137 height 16
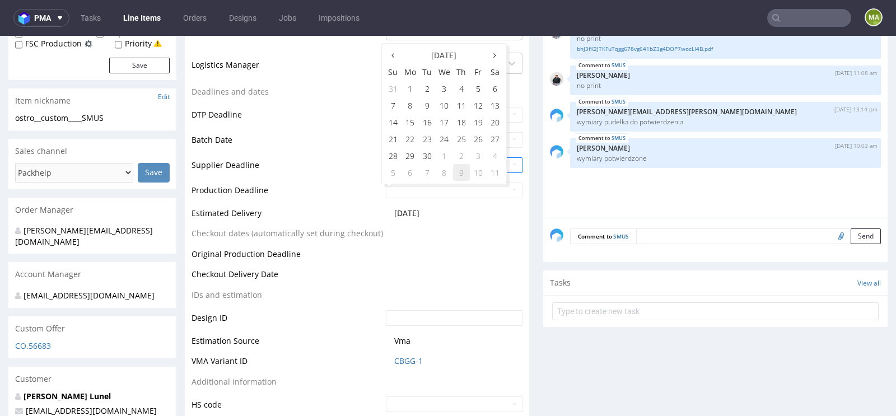
click at [459, 174] on td "9" at bounding box center [461, 172] width 17 height 17
type input "[DATE]"
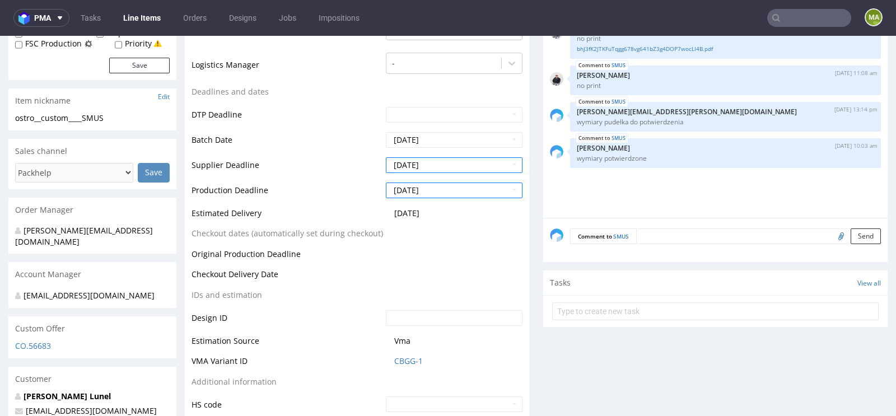
click at [324, 218] on td "Estimated Delivery" at bounding box center [288, 217] width 192 height 21
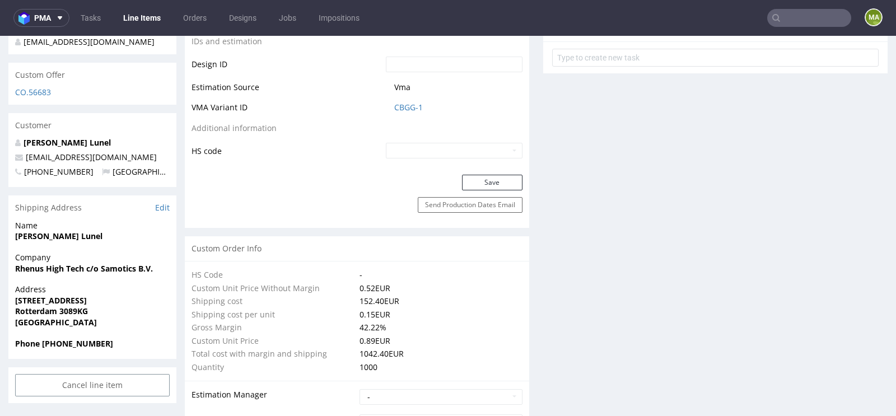
scroll to position [633, 0]
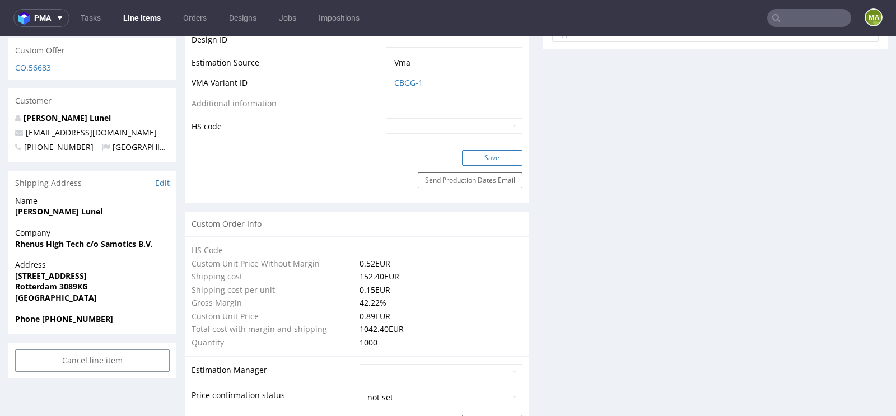
click at [481, 152] on button "Save" at bounding box center [492, 158] width 60 height 16
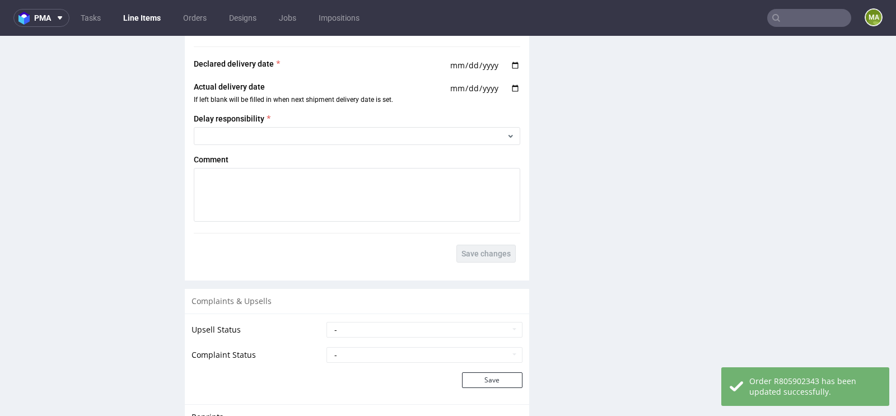
scroll to position [1890, 0]
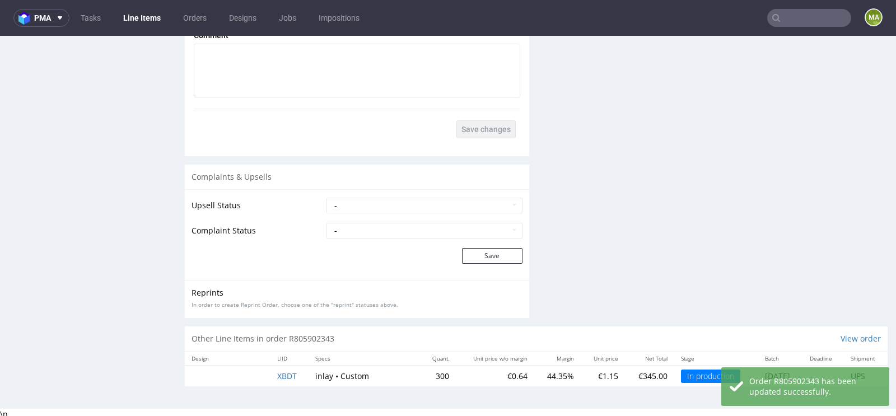
click at [270, 370] on td "XBDT" at bounding box center [289, 376] width 38 height 21
click at [277, 371] on span "XBDT" at bounding box center [287, 376] width 20 height 11
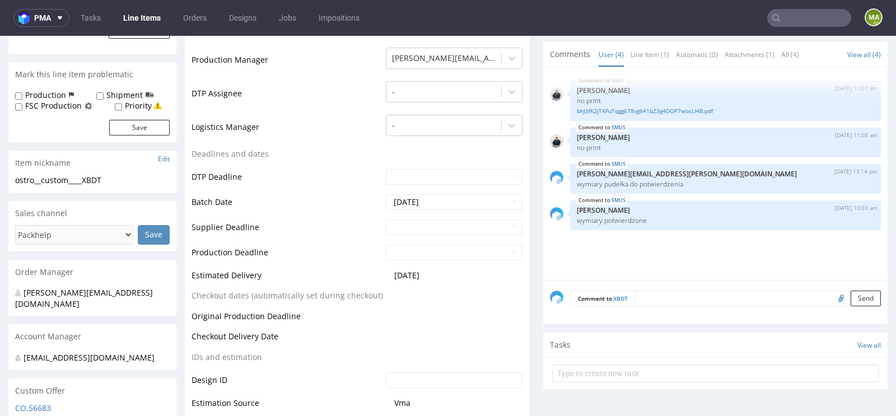
scroll to position [324, 0]
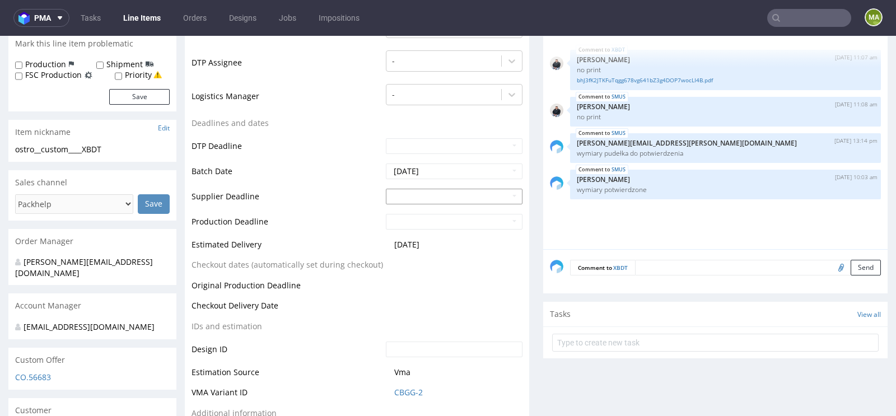
click at [404, 191] on input "text" at bounding box center [454, 197] width 137 height 16
click at [426, 179] on td "7" at bounding box center [427, 178] width 17 height 17
type input "[DATE]"
click at [407, 223] on input "text" at bounding box center [454, 222] width 137 height 16
click at [456, 205] on td "9" at bounding box center [461, 203] width 17 height 17
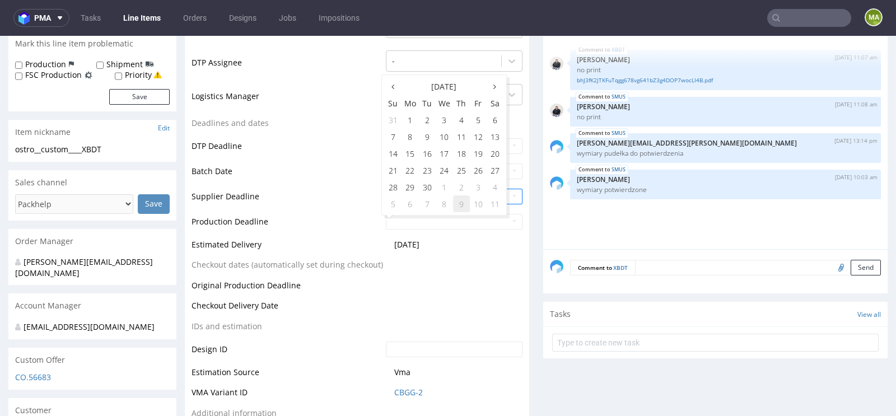
type input "2025-10-09"
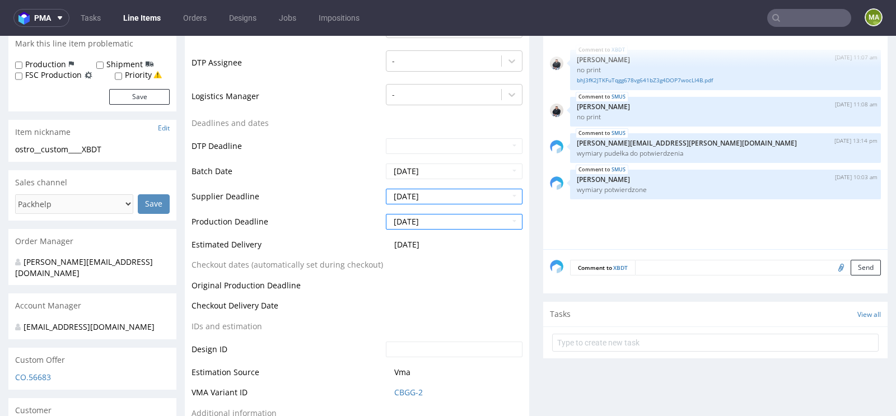
click at [341, 240] on td "Estimated Delivery" at bounding box center [288, 248] width 192 height 21
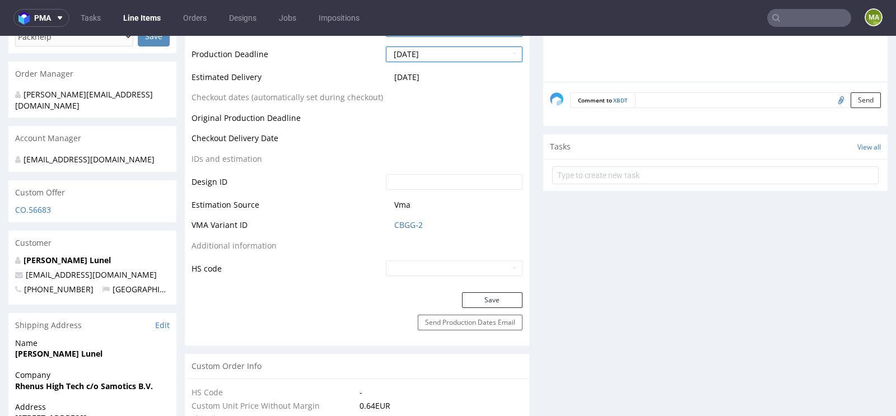
scroll to position [609, 0]
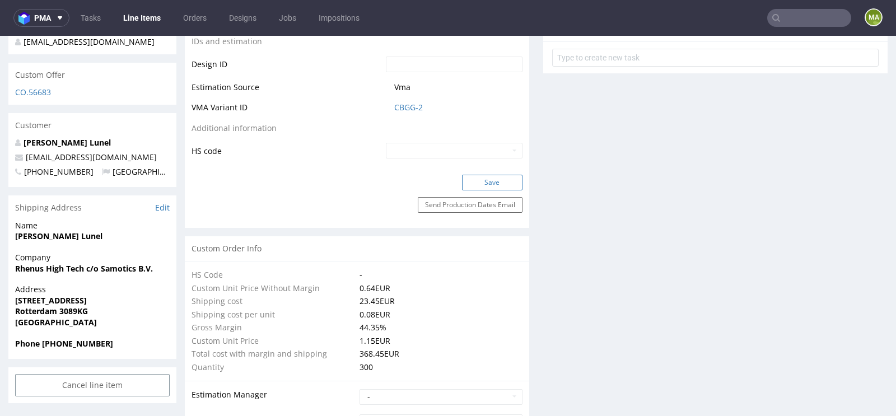
click at [501, 179] on button "Save" at bounding box center [492, 183] width 60 height 16
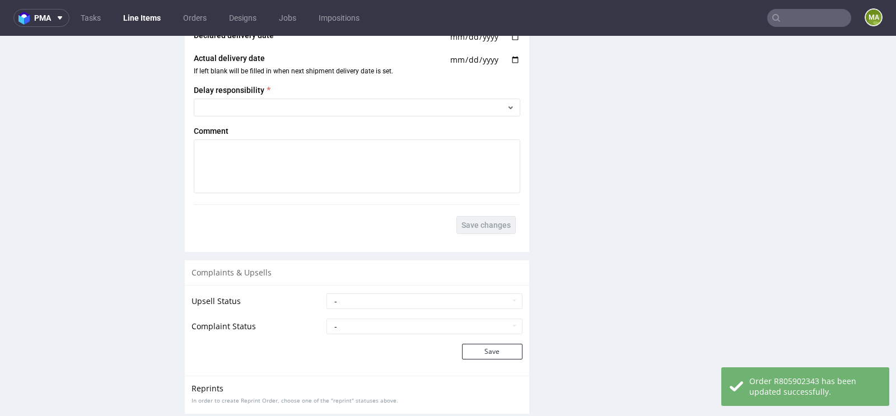
scroll to position [1925, 0]
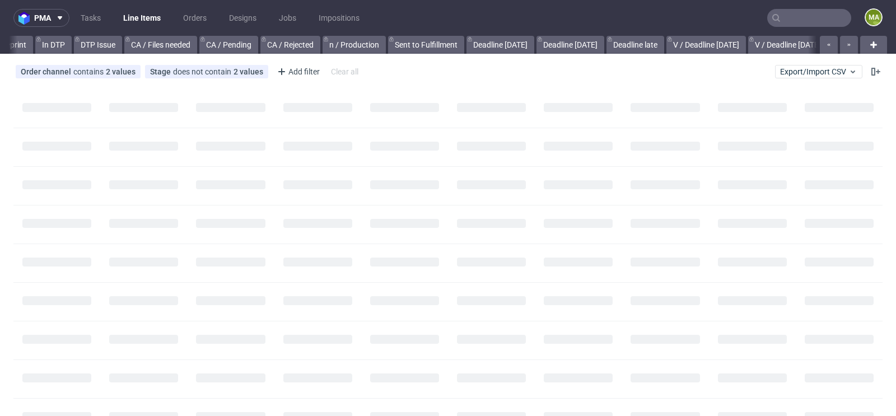
click at [797, 13] on input "text" at bounding box center [809, 18] width 84 height 18
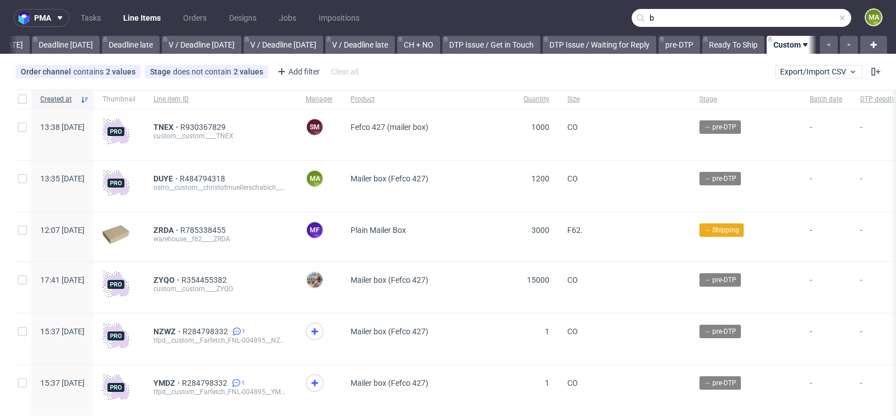
scroll to position [0, 1266]
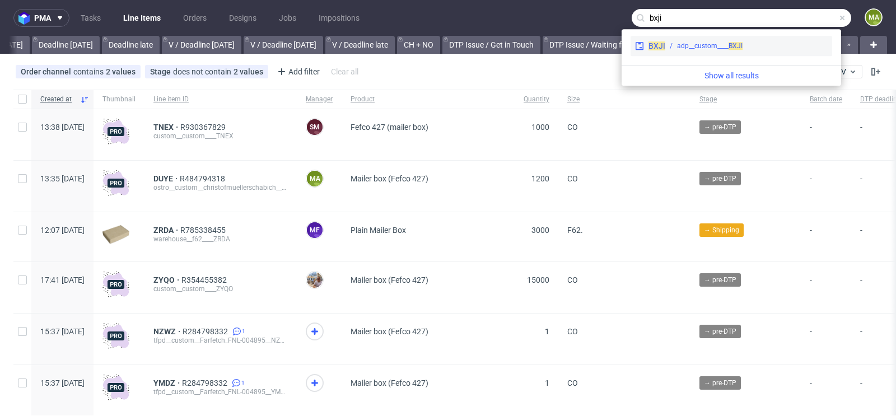
type input "bxji"
click at [693, 41] on div "adp__custom____ BXJI" at bounding box center [710, 46] width 66 height 10
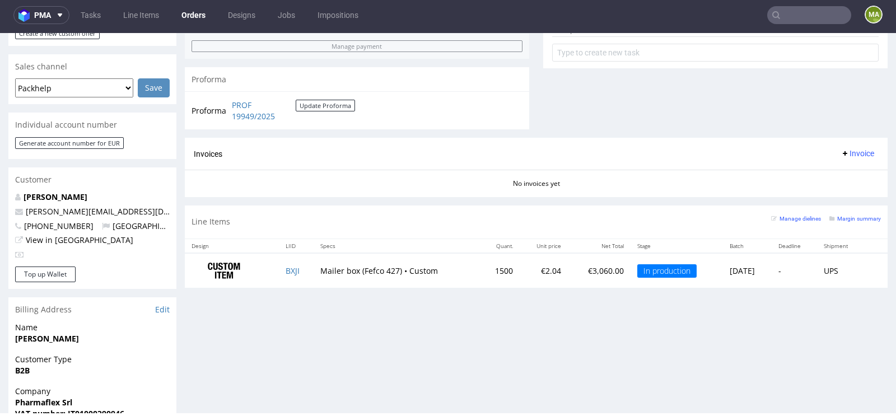
scroll to position [467, 0]
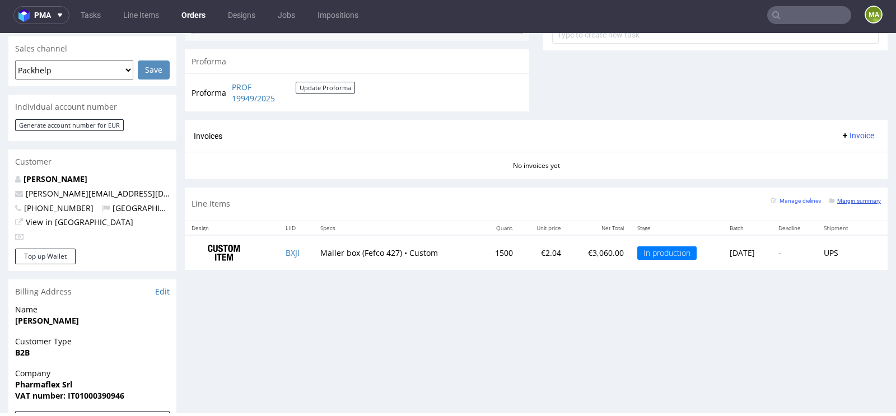
click at [861, 198] on small "Margin summary" at bounding box center [855, 201] width 52 height 6
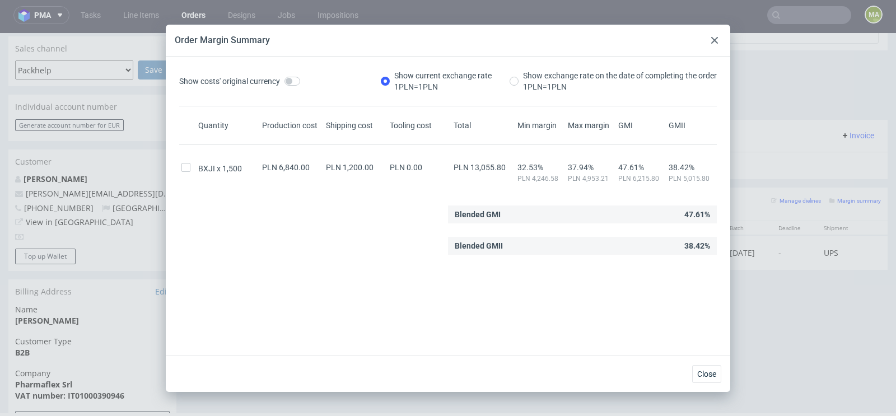
click at [718, 42] on div at bounding box center [714, 40] width 13 height 13
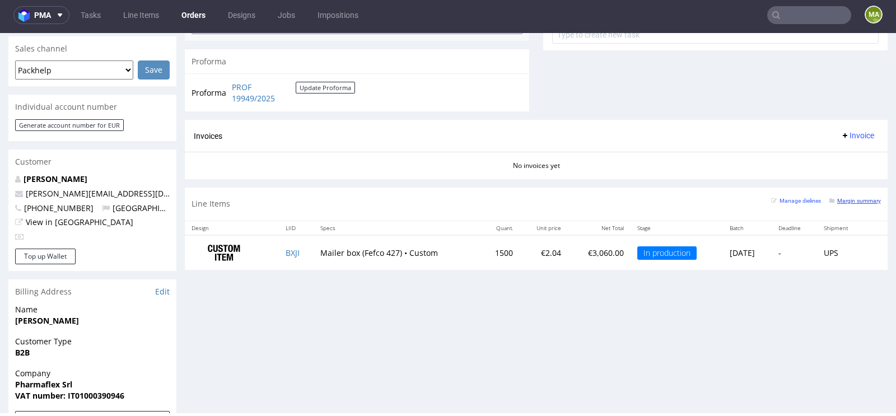
click at [853, 200] on small "Margin summary" at bounding box center [855, 201] width 52 height 6
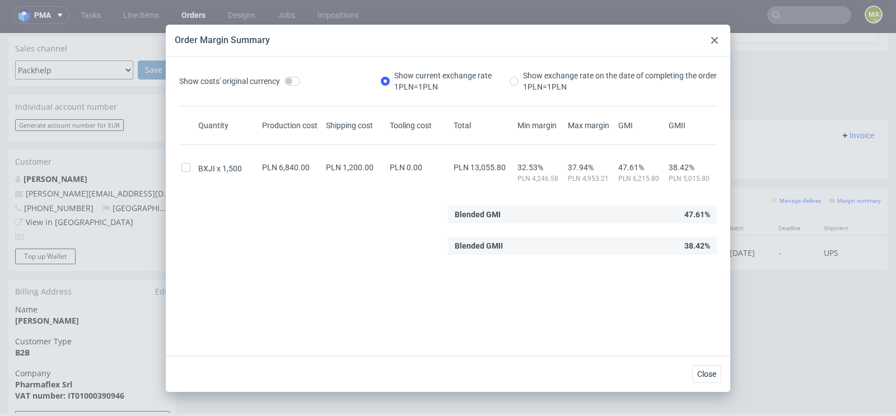
click at [714, 44] on div at bounding box center [714, 40] width 13 height 13
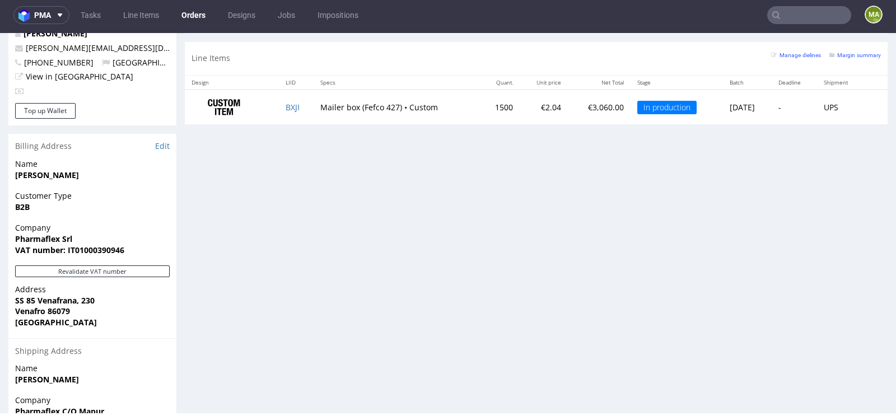
scroll to position [645, 0]
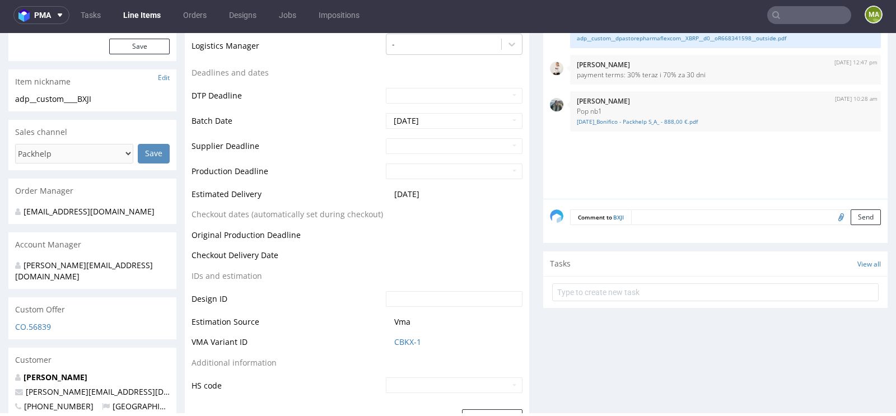
scroll to position [428, 0]
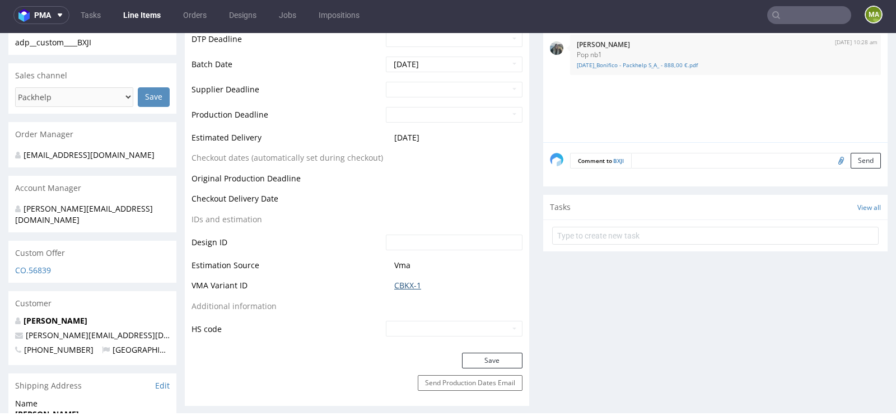
click at [400, 283] on link "CBKX-1" at bounding box center [407, 285] width 27 height 11
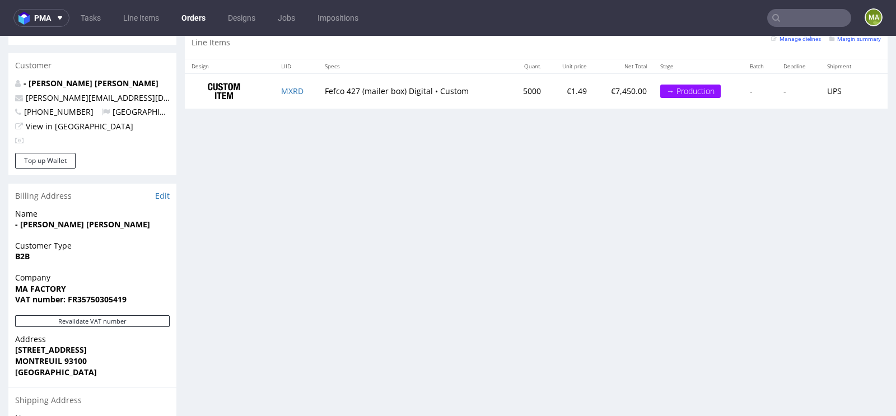
scroll to position [618, 0]
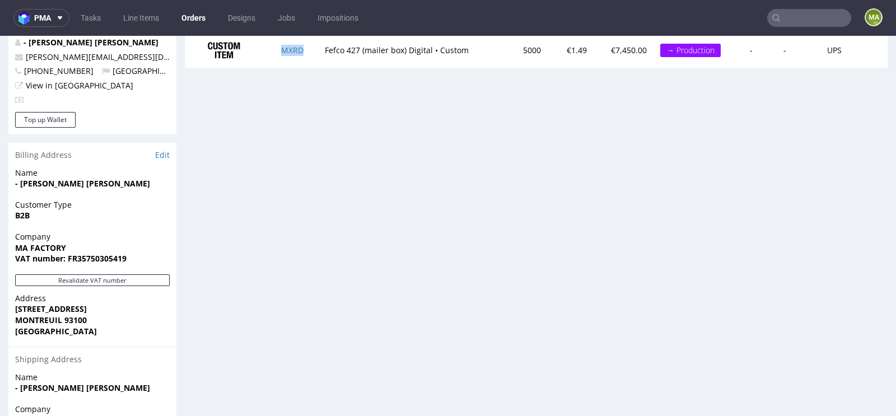
click at [304, 48] on td "MXRD" at bounding box center [296, 49] width 44 height 35
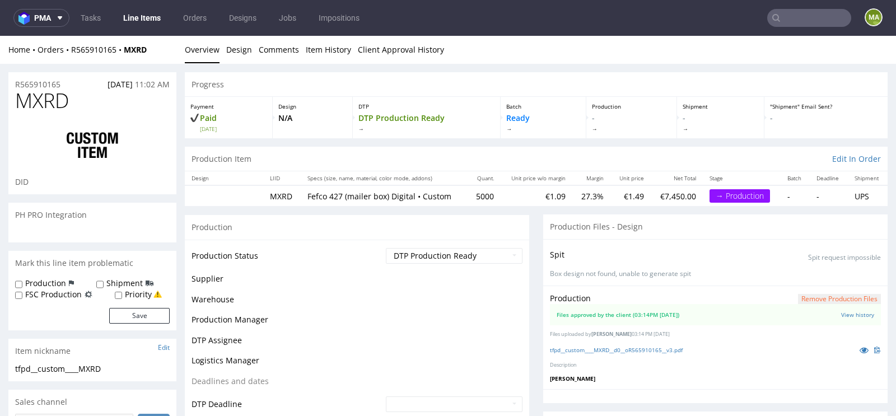
scroll to position [525, 0]
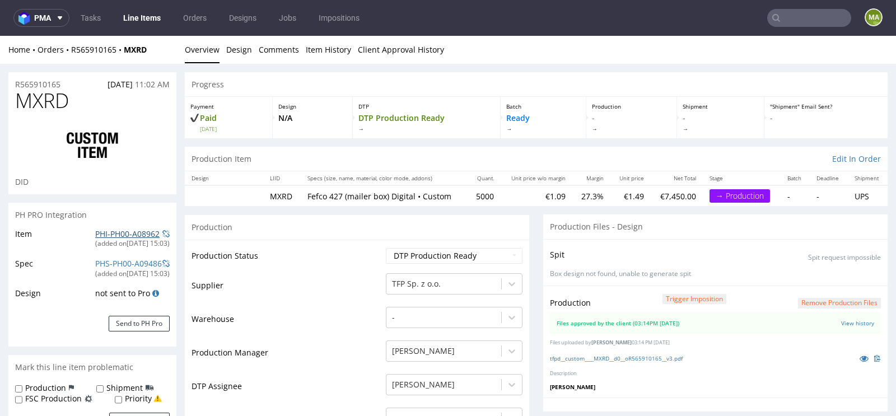
click at [106, 235] on link "PHI-PH00-A08962" at bounding box center [127, 233] width 64 height 11
